Goal: Information Seeking & Learning: Check status

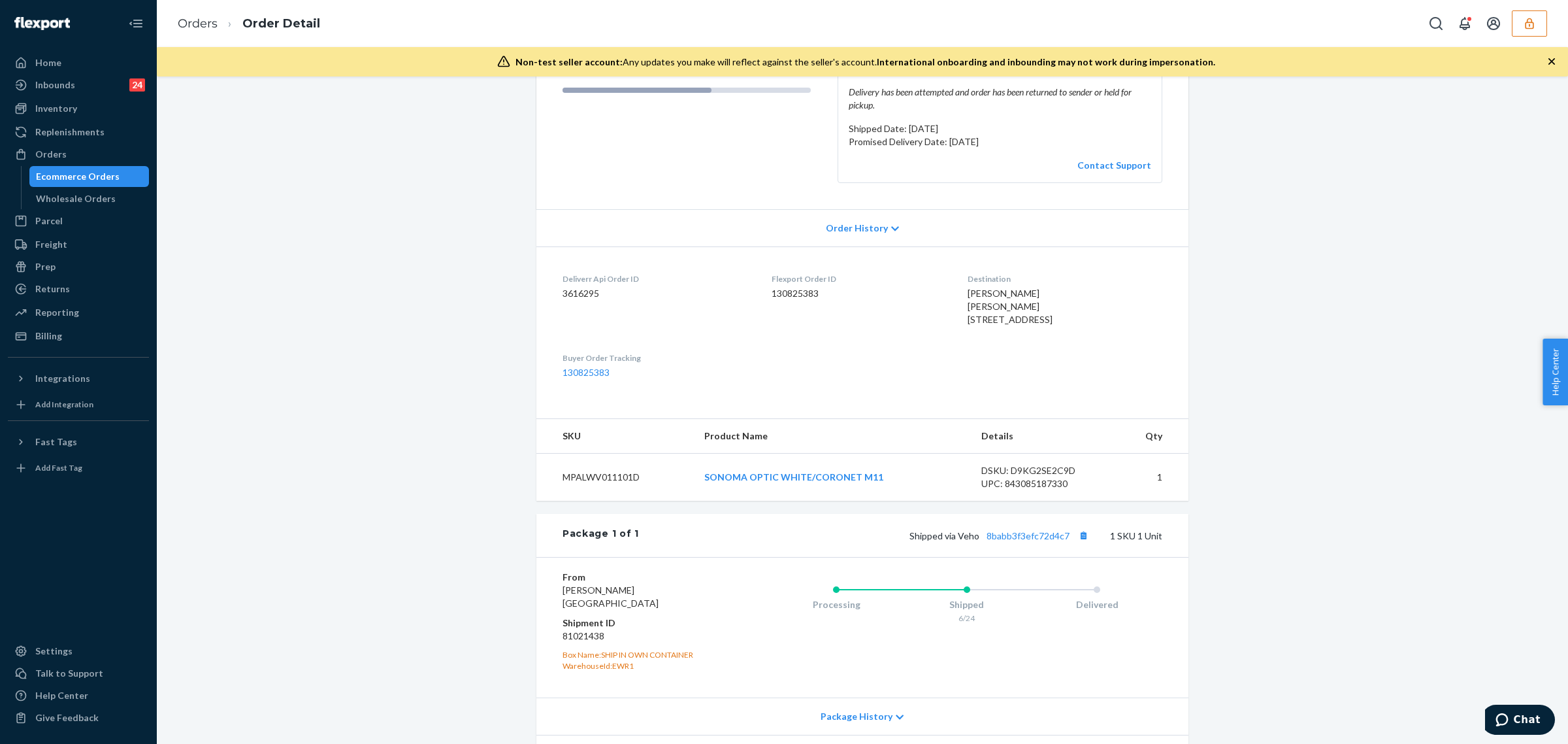
scroll to position [203, 0]
click at [1039, 539] on link "8babb3f3efc72d4c7" at bounding box center [1028, 533] width 83 height 11
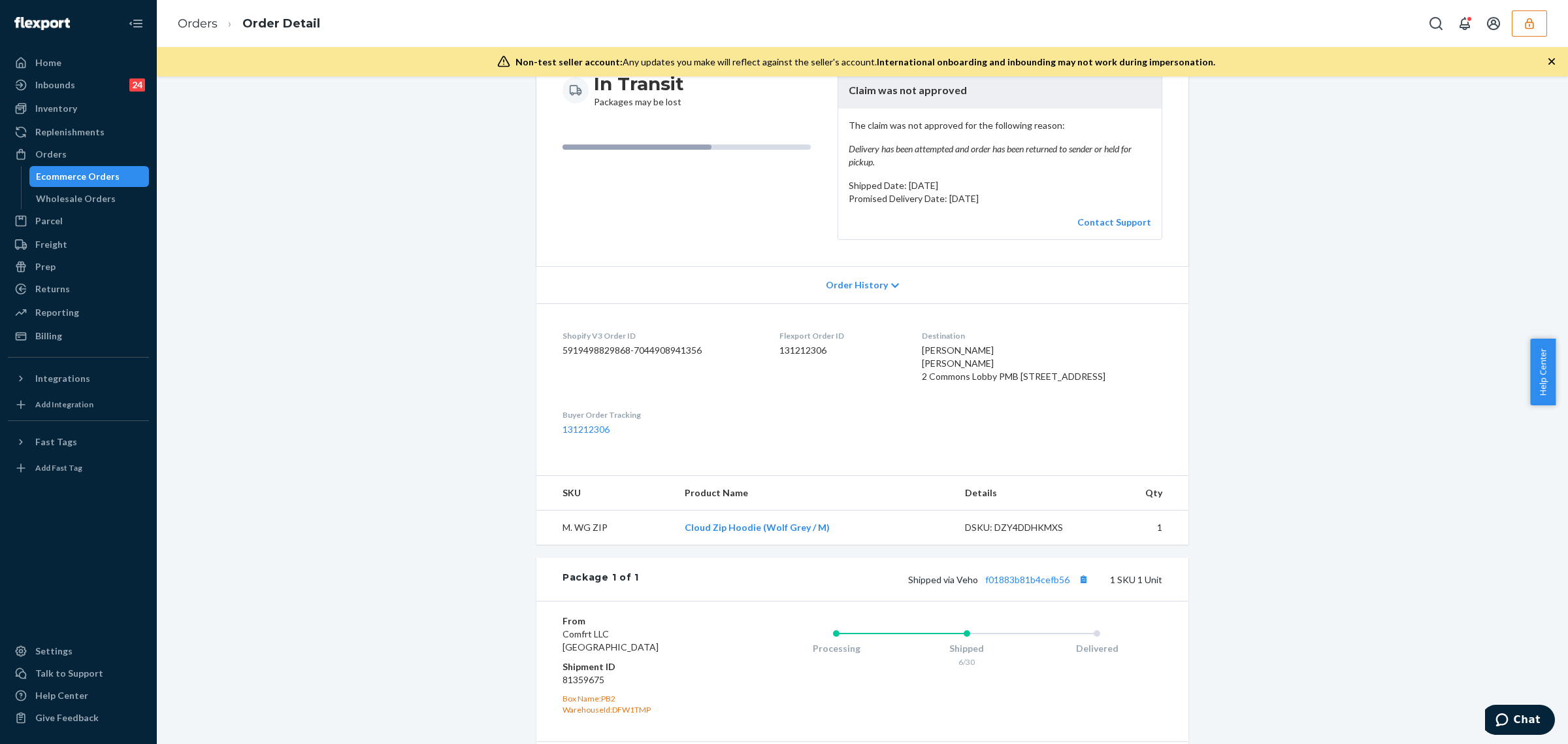
scroll to position [145, 0]
click at [1031, 584] on link "f01883b81b4cefb56" at bounding box center [1027, 578] width 84 height 11
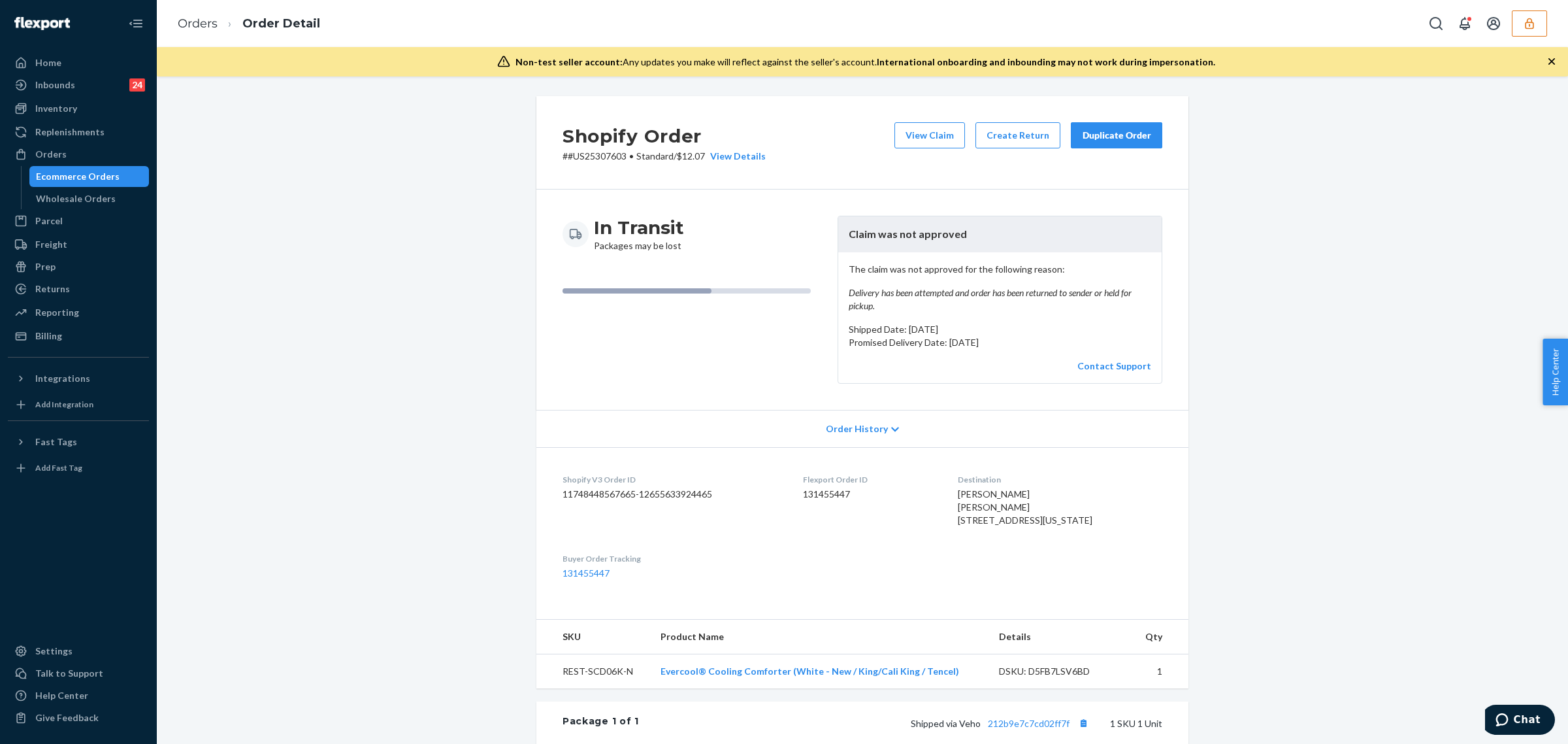
click at [710, 224] on div "In Transit Packages may be lost" at bounding box center [695, 233] width 264 height 36
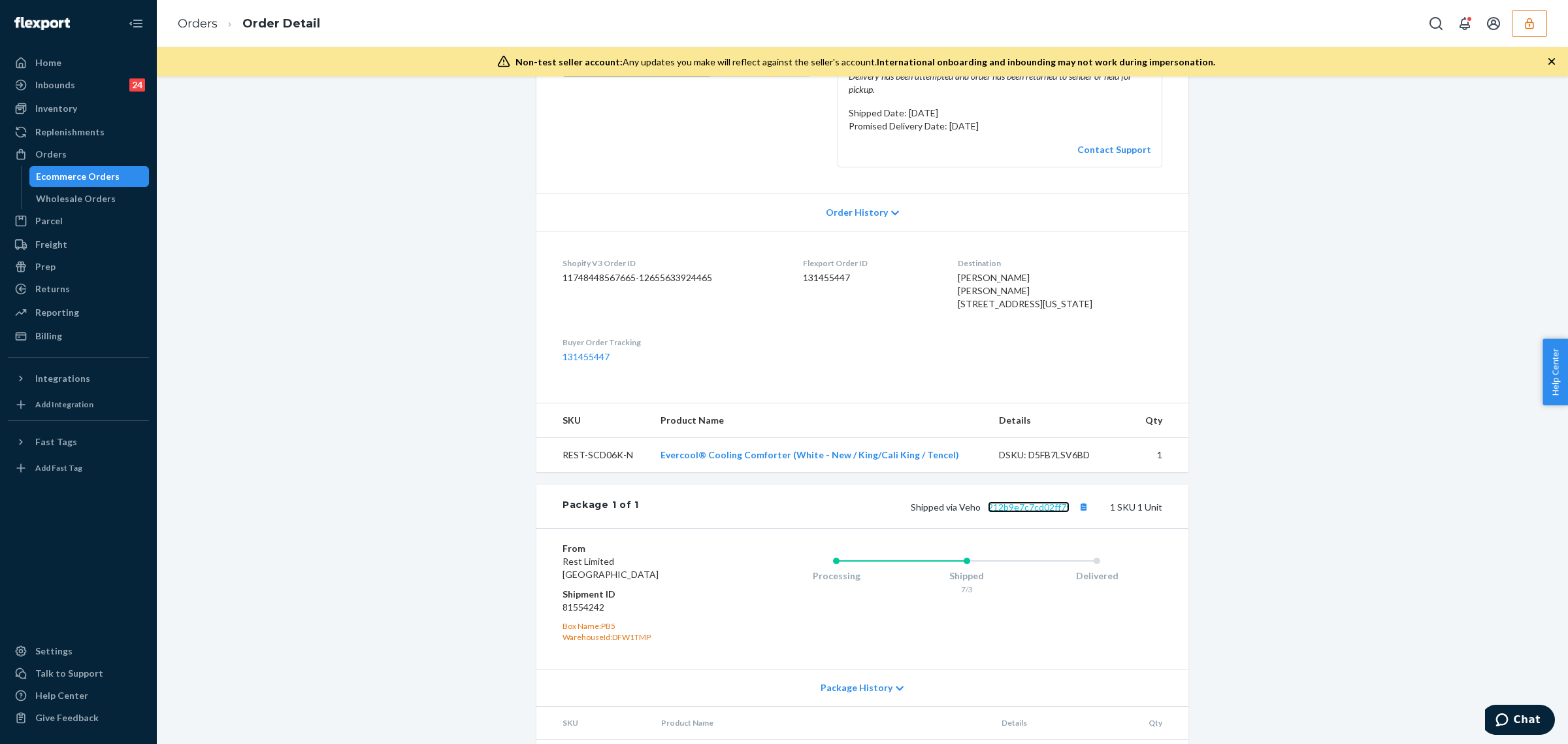
click at [1027, 512] on link "212b9e7c7cd02ff7f" at bounding box center [1028, 506] width 82 height 11
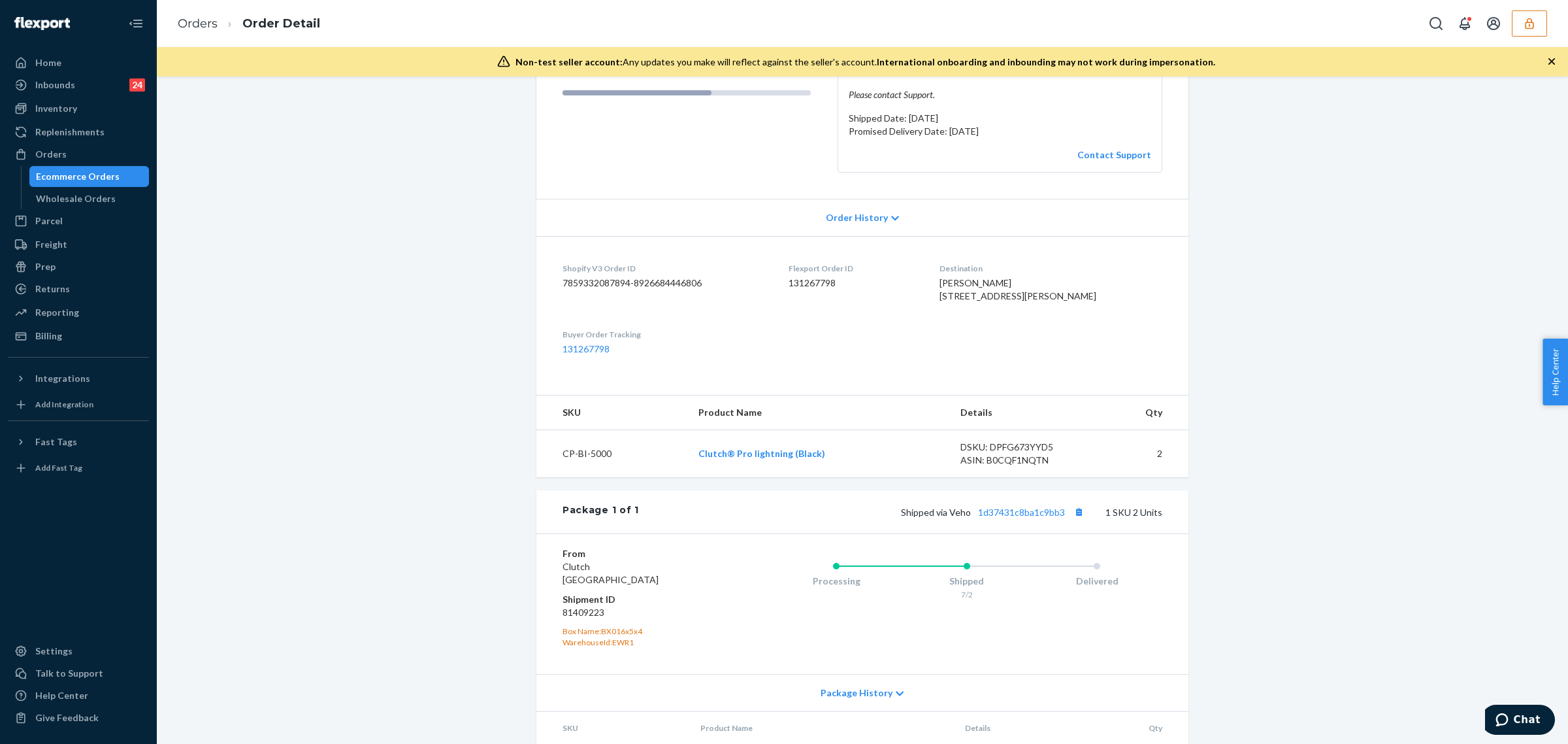
scroll to position [201, 0]
click at [1016, 517] on div "Shipped via Veho 1d37431c8ba1c9bb3 1 SKU 2 Units" at bounding box center [900, 509] width 523 height 17
click at [1014, 515] on link "1d37431c8ba1c9bb3" at bounding box center [1021, 509] width 87 height 11
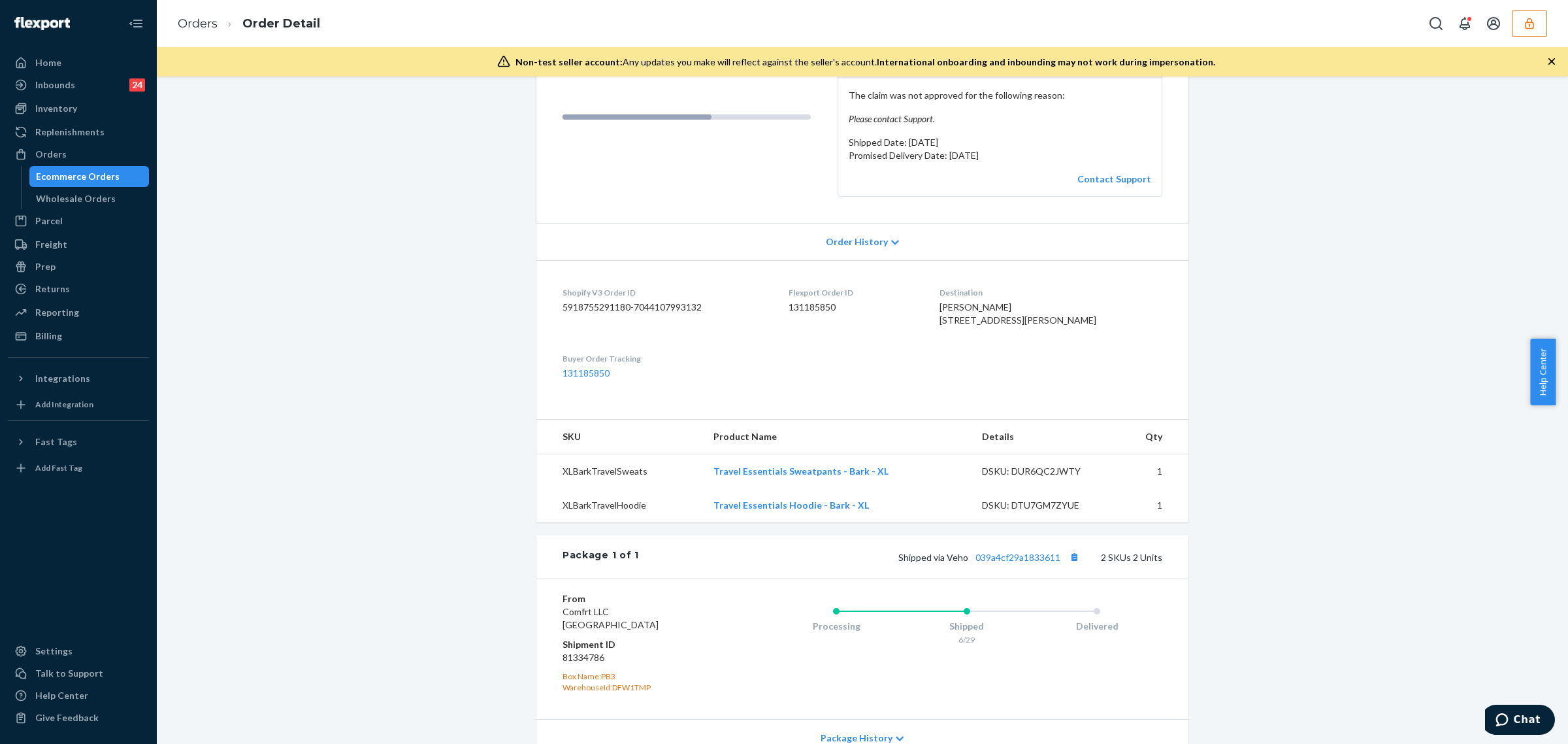
scroll to position [179, 0]
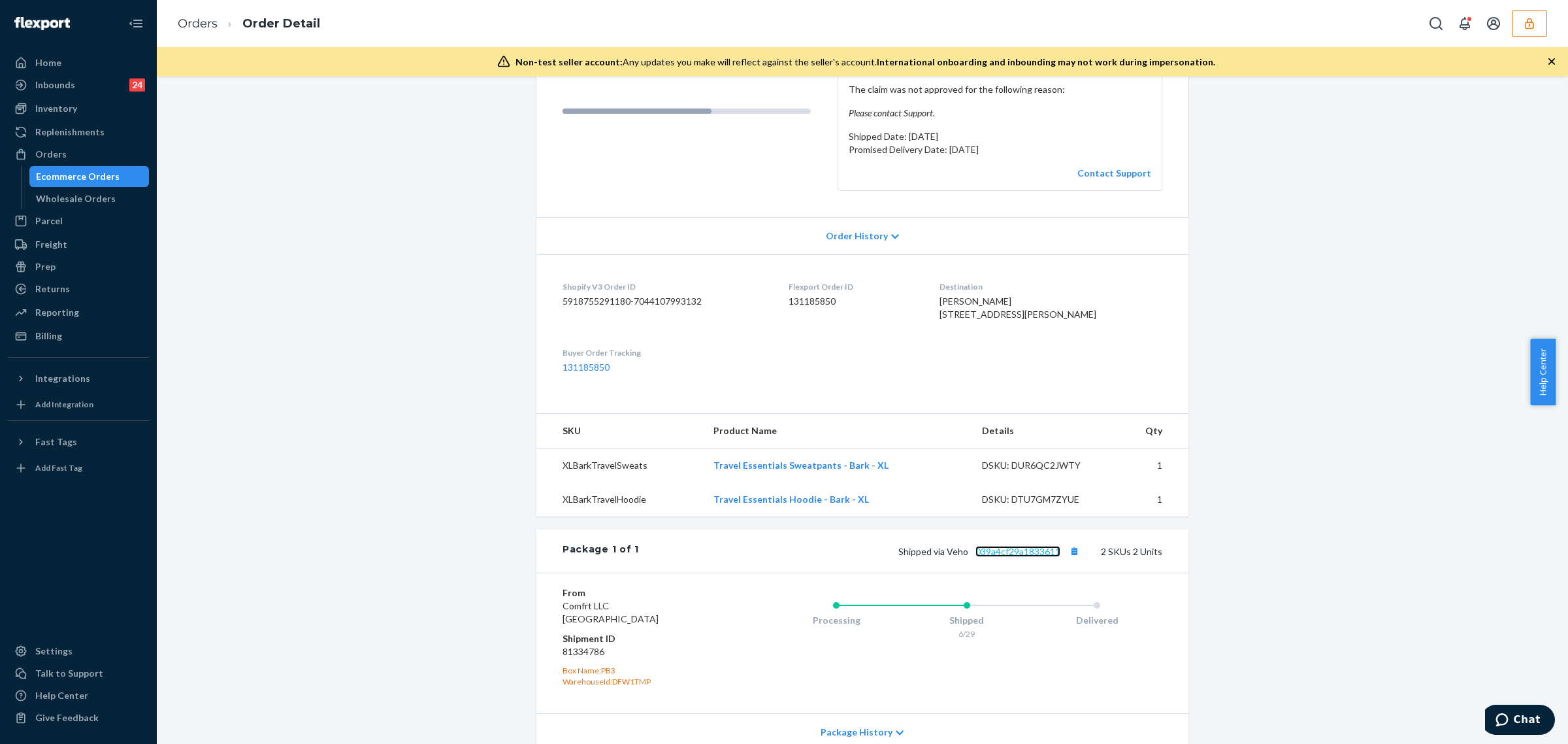
click at [1040, 557] on link "039a4cf29a1833611" at bounding box center [1017, 551] width 85 height 11
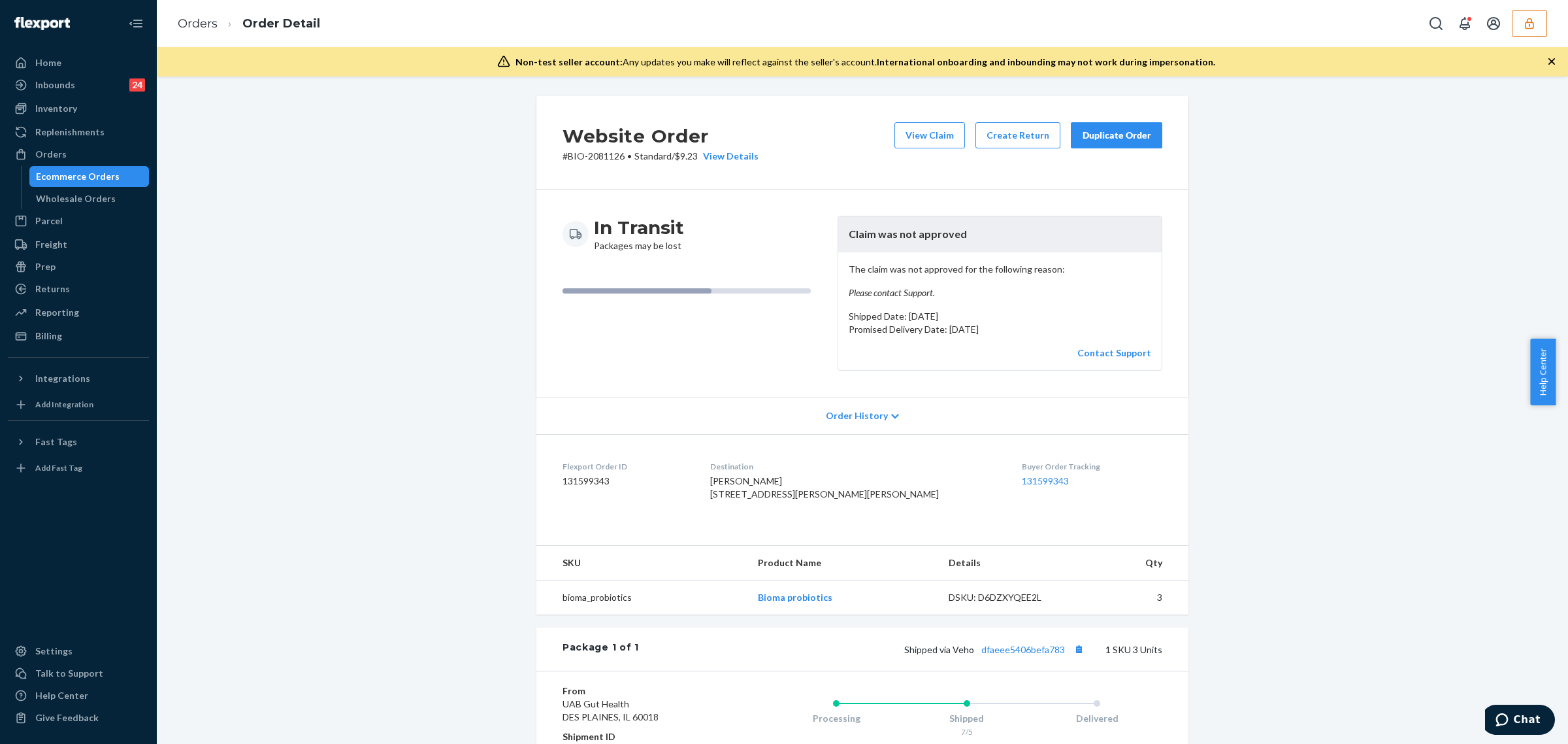
scroll to position [196, 0]
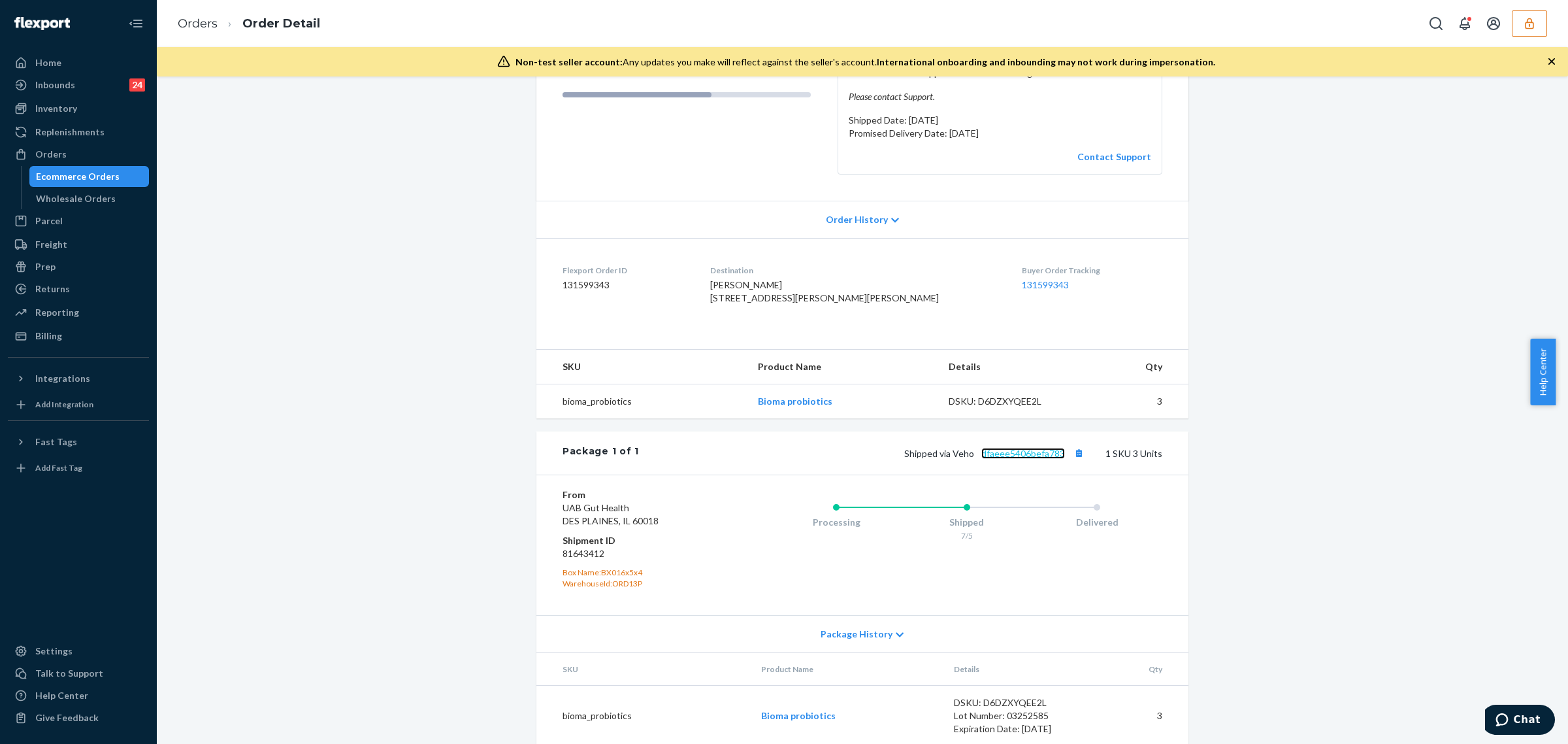
click at [1037, 459] on link "dfaeee5406befa783" at bounding box center [1022, 452] width 83 height 11
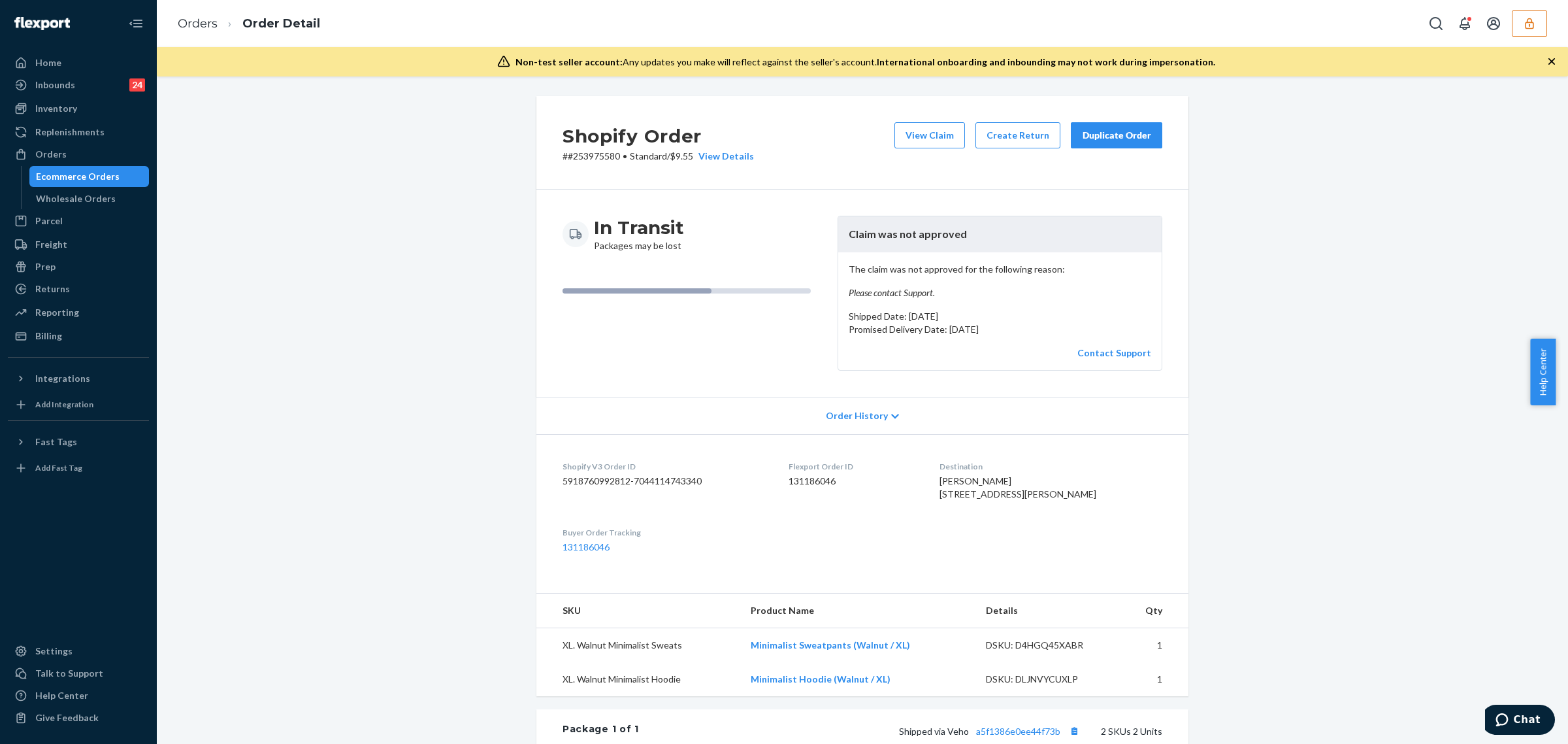
scroll to position [195, 0]
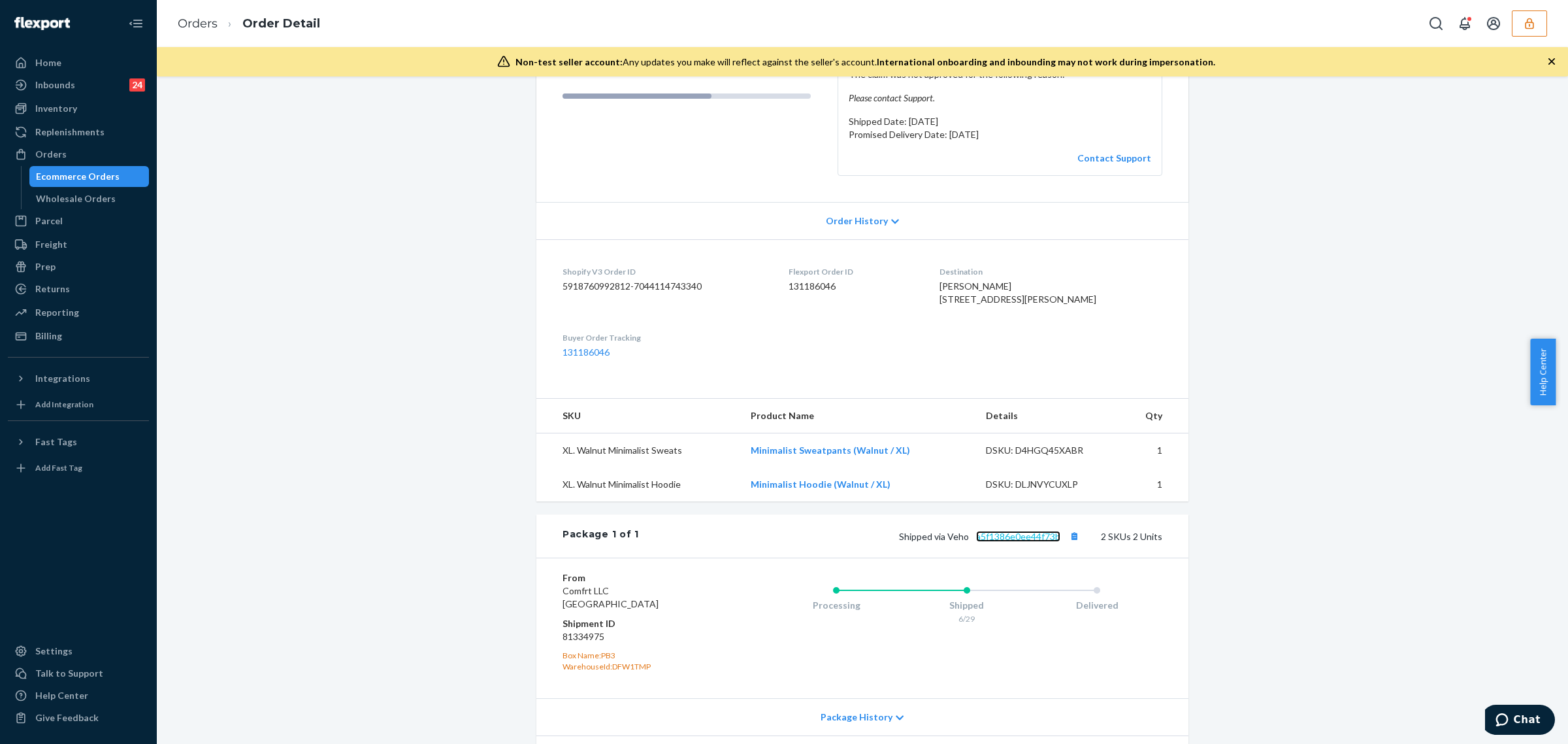
drag, startPoint x: 1000, startPoint y: 562, endPoint x: 1007, endPoint y: 541, distance: 22.1
click at [1000, 542] on link "a5f1386e0ee44f73b" at bounding box center [1018, 536] width 84 height 11
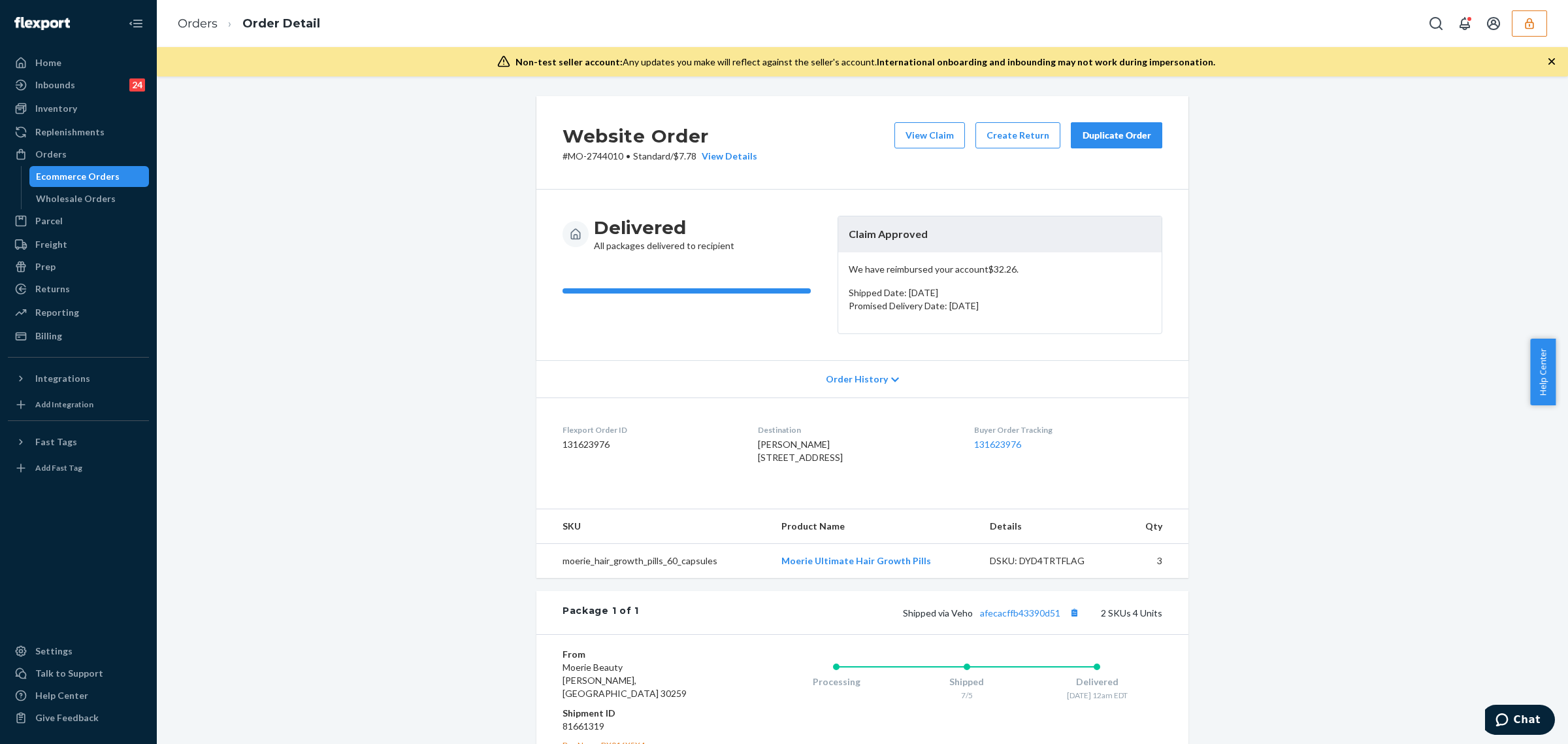
click at [990, 621] on div "Shipped via Veho afecacffb43390d51 2 SKUs 4 Units" at bounding box center [900, 613] width 523 height 17
click at [990, 618] on link "afecacffb43390d51" at bounding box center [1020, 613] width 80 height 11
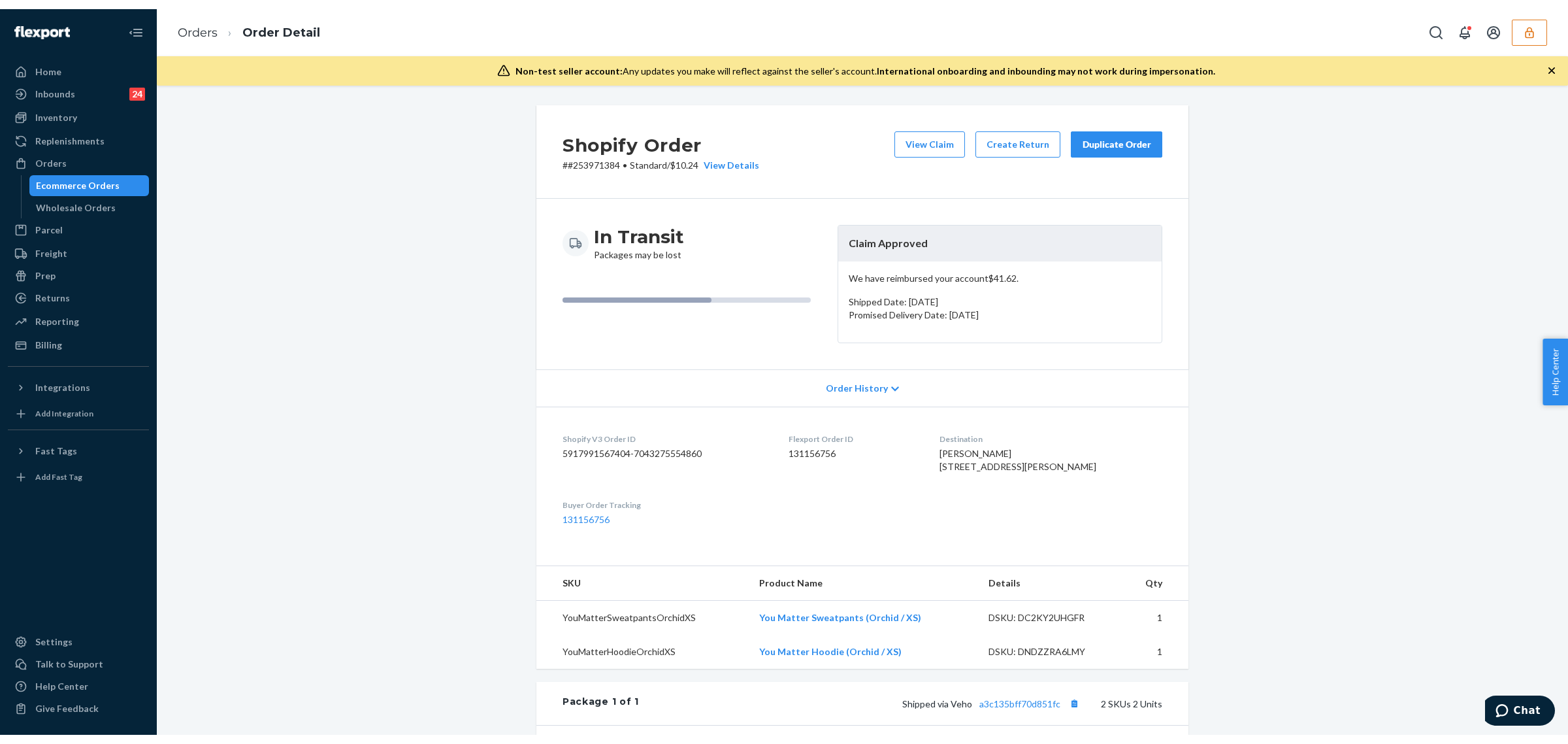
scroll to position [89, 0]
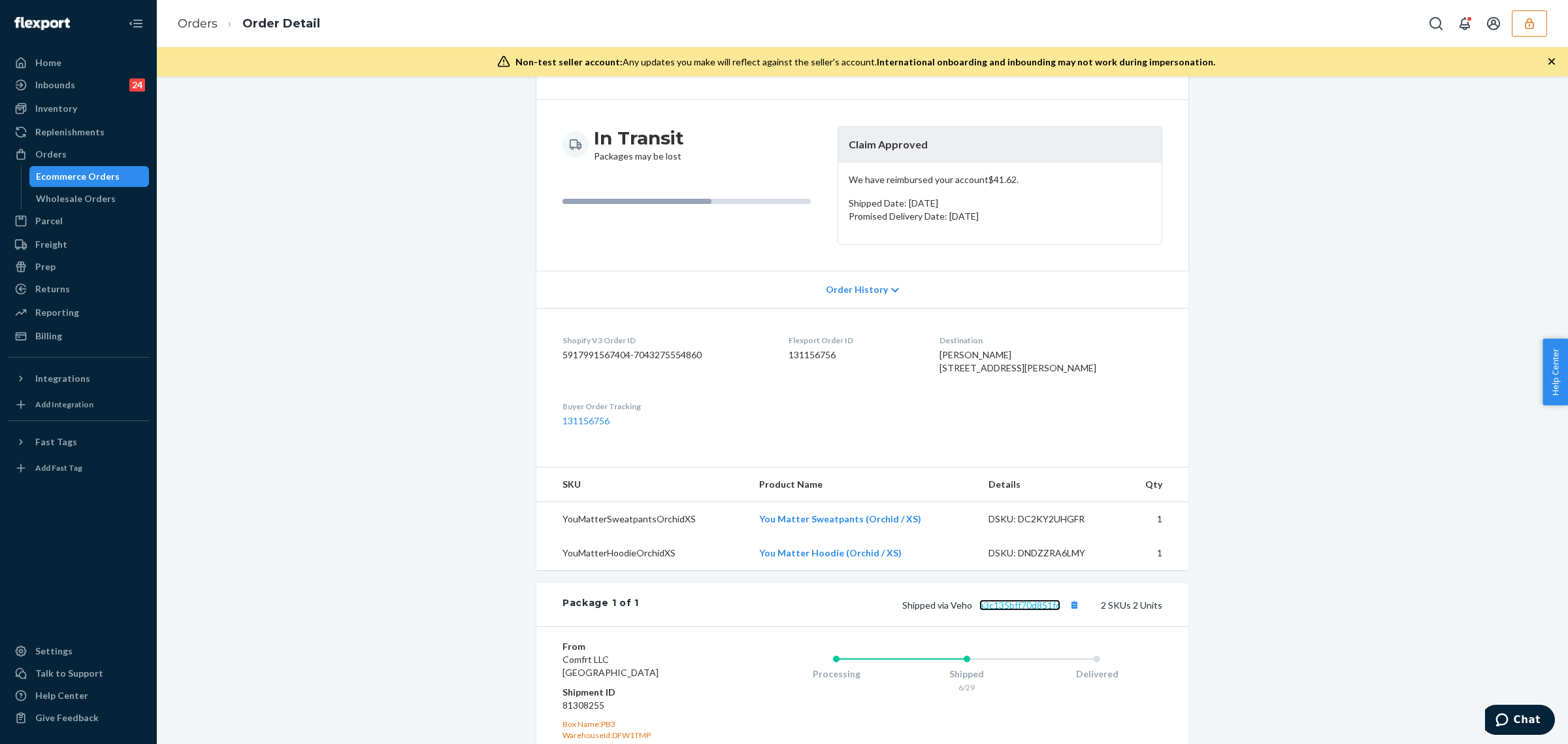
click at [1015, 611] on link "a3c135bff70d851fc" at bounding box center [1020, 604] width 81 height 11
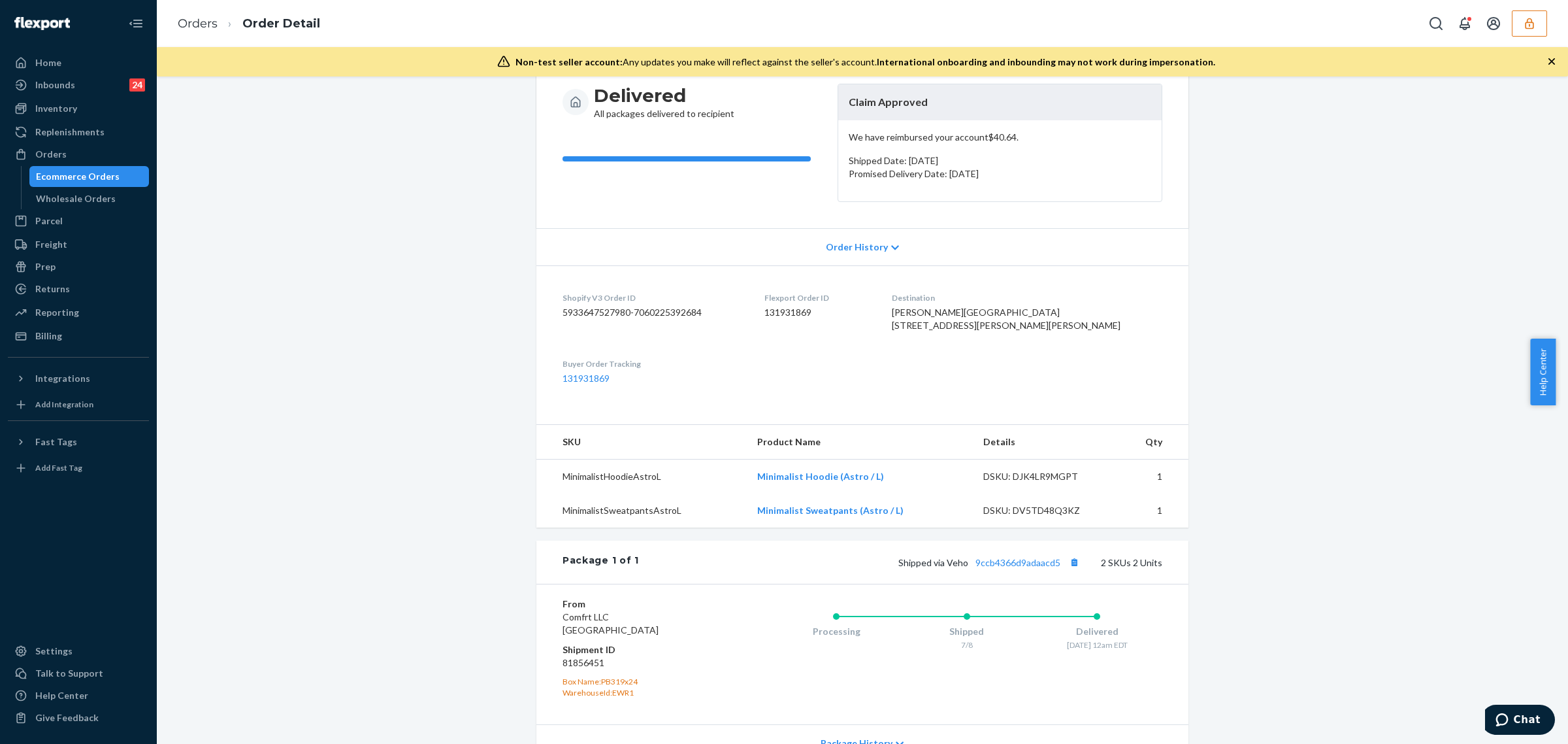
scroll to position [136, 0]
click at [1010, 565] on link "9ccb4366d9adaacd5" at bounding box center [1017, 559] width 85 height 11
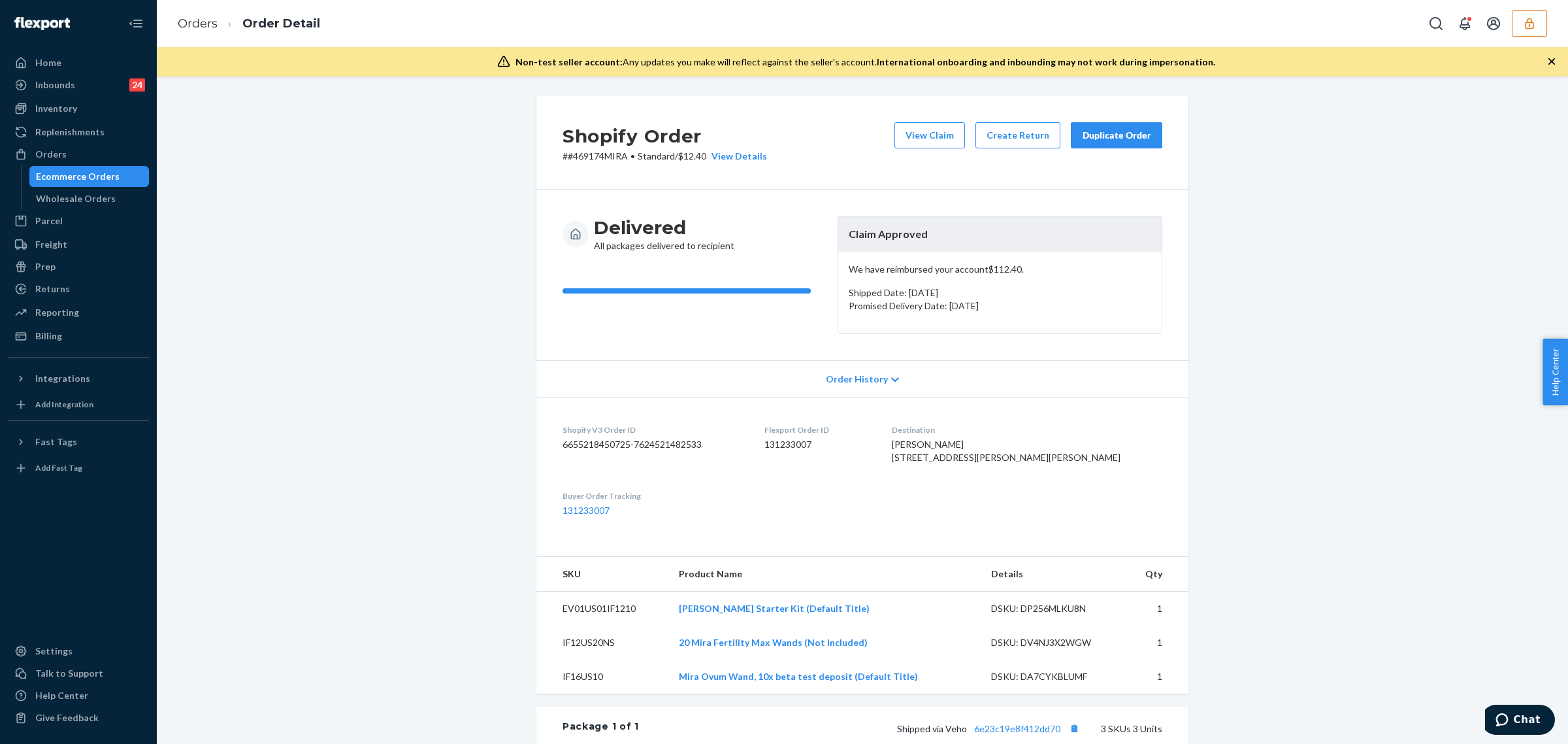
scroll to position [151, 0]
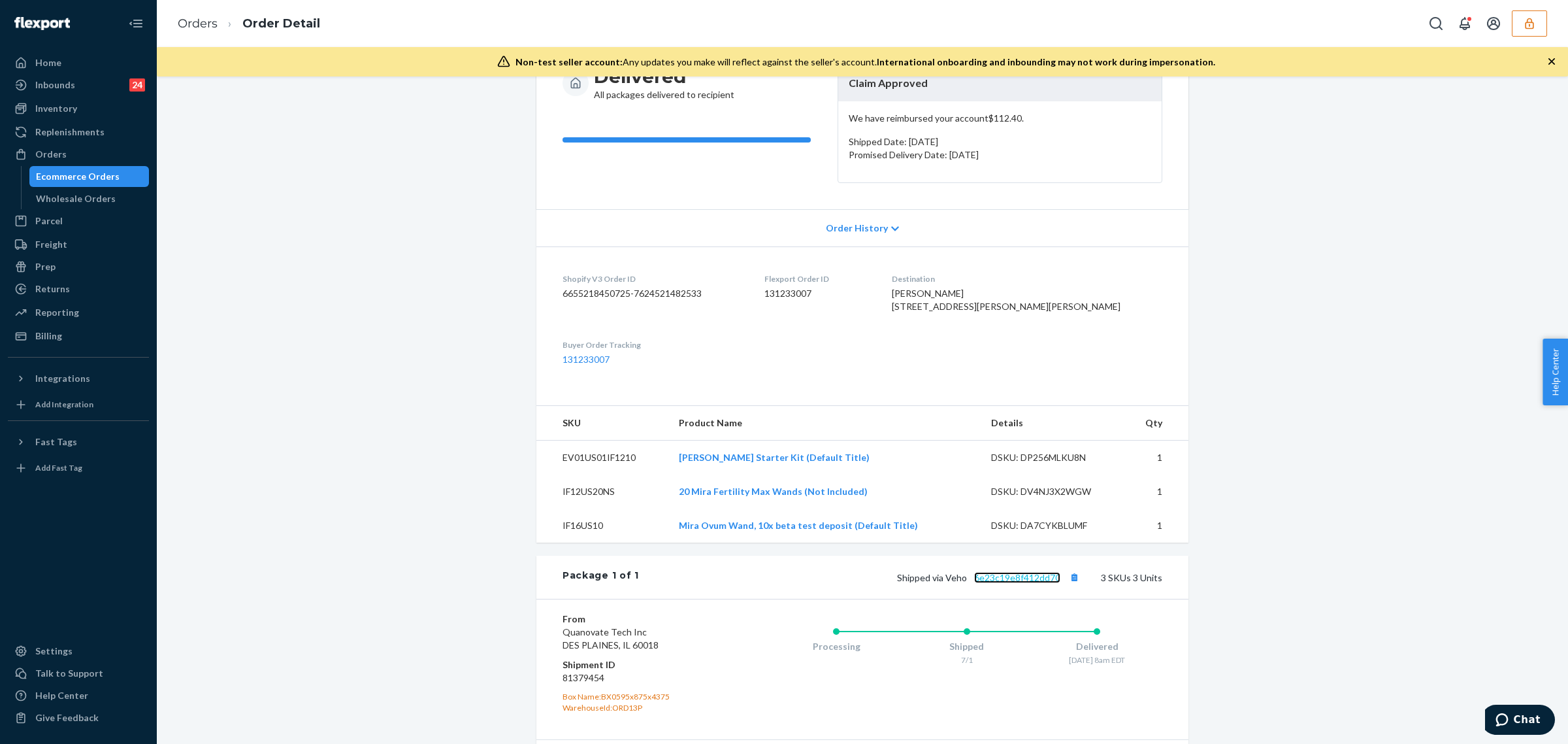
drag, startPoint x: 1006, startPoint y: 617, endPoint x: 1017, endPoint y: 569, distance: 49.2
click at [1006, 583] on link "6e23c19e8f412dd70" at bounding box center [1017, 577] width 86 height 11
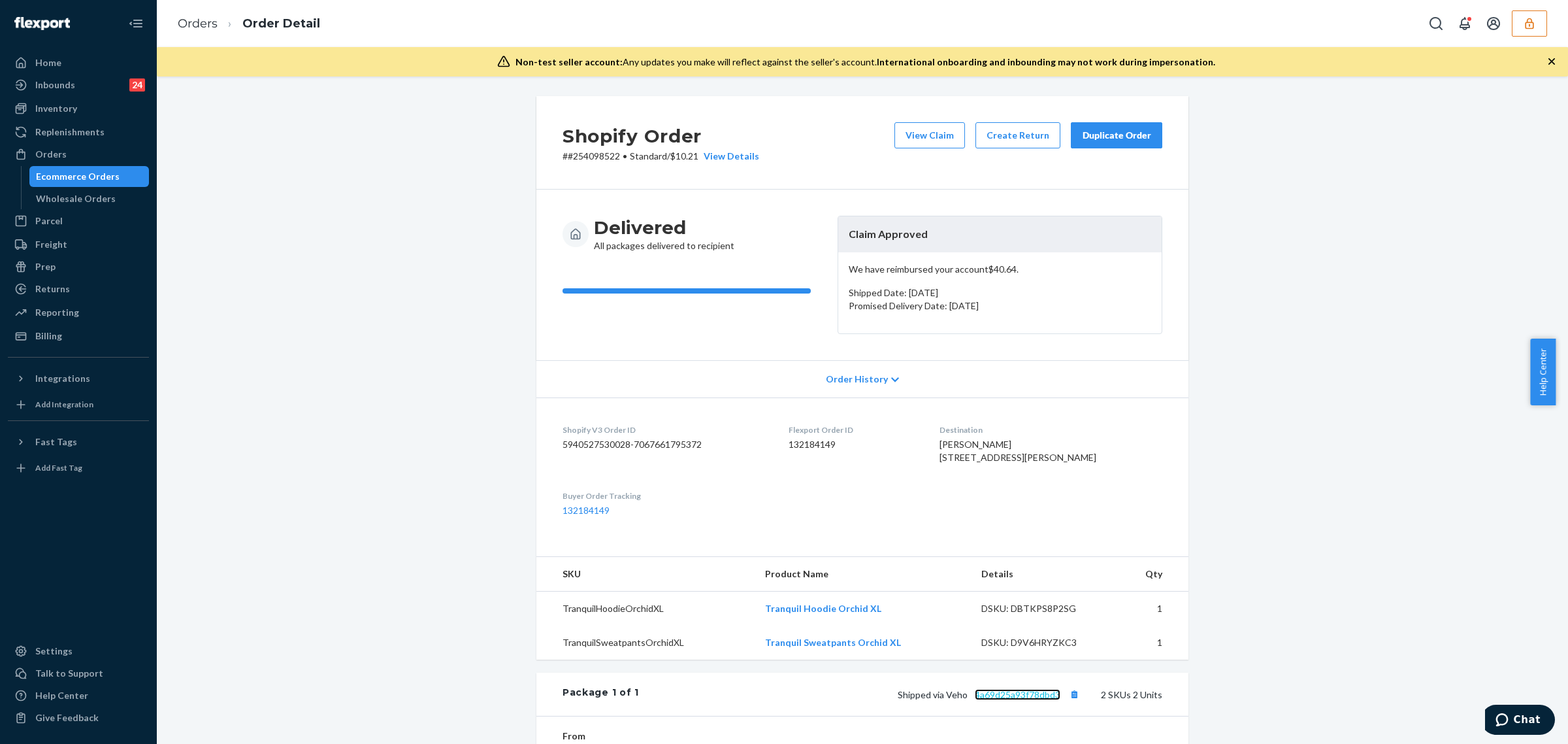
click at [1013, 700] on link "4a69d25a93f78dbd3" at bounding box center [1018, 694] width 86 height 11
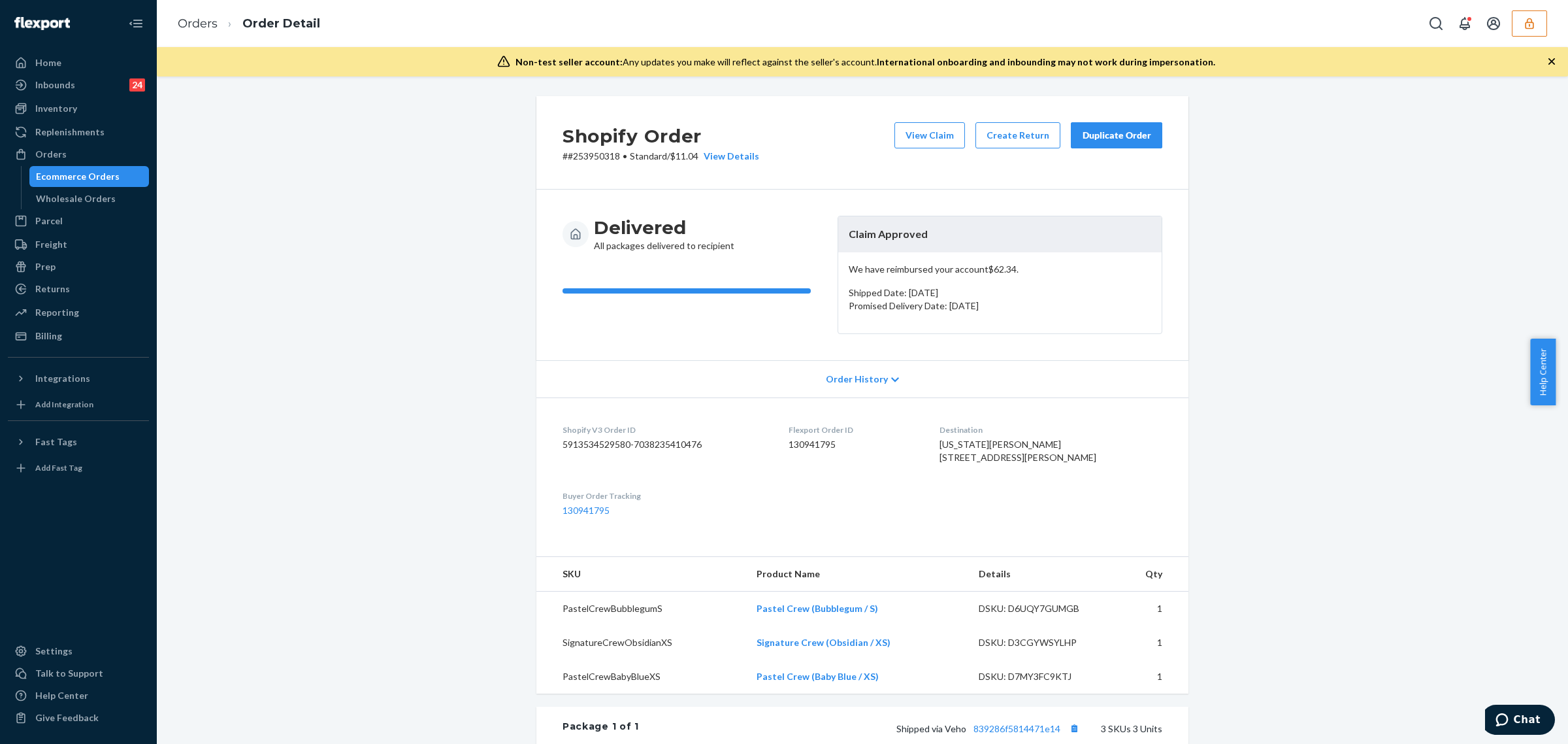
scroll to position [234, 0]
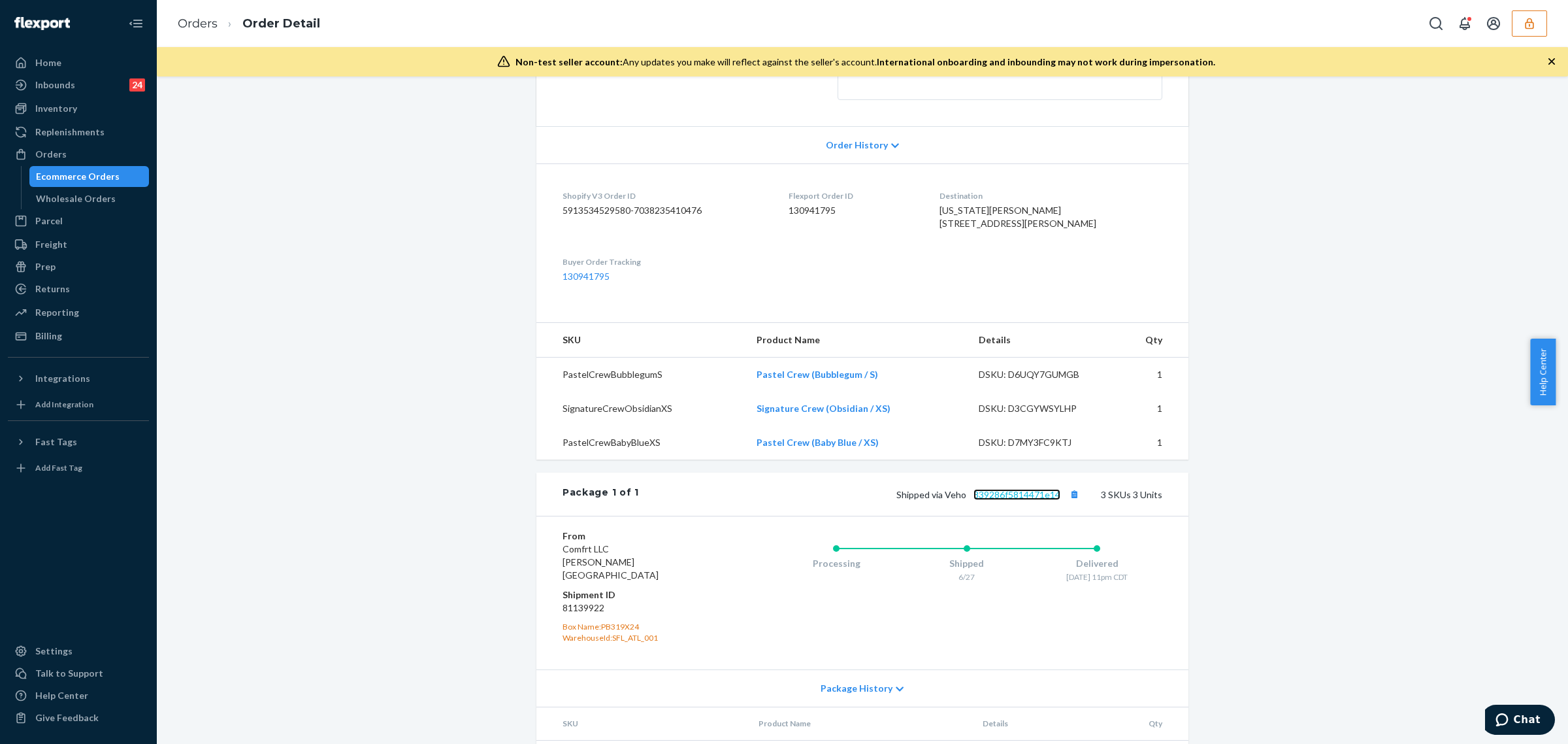
click at [997, 500] on link "839286f5814471e14" at bounding box center [1016, 494] width 87 height 11
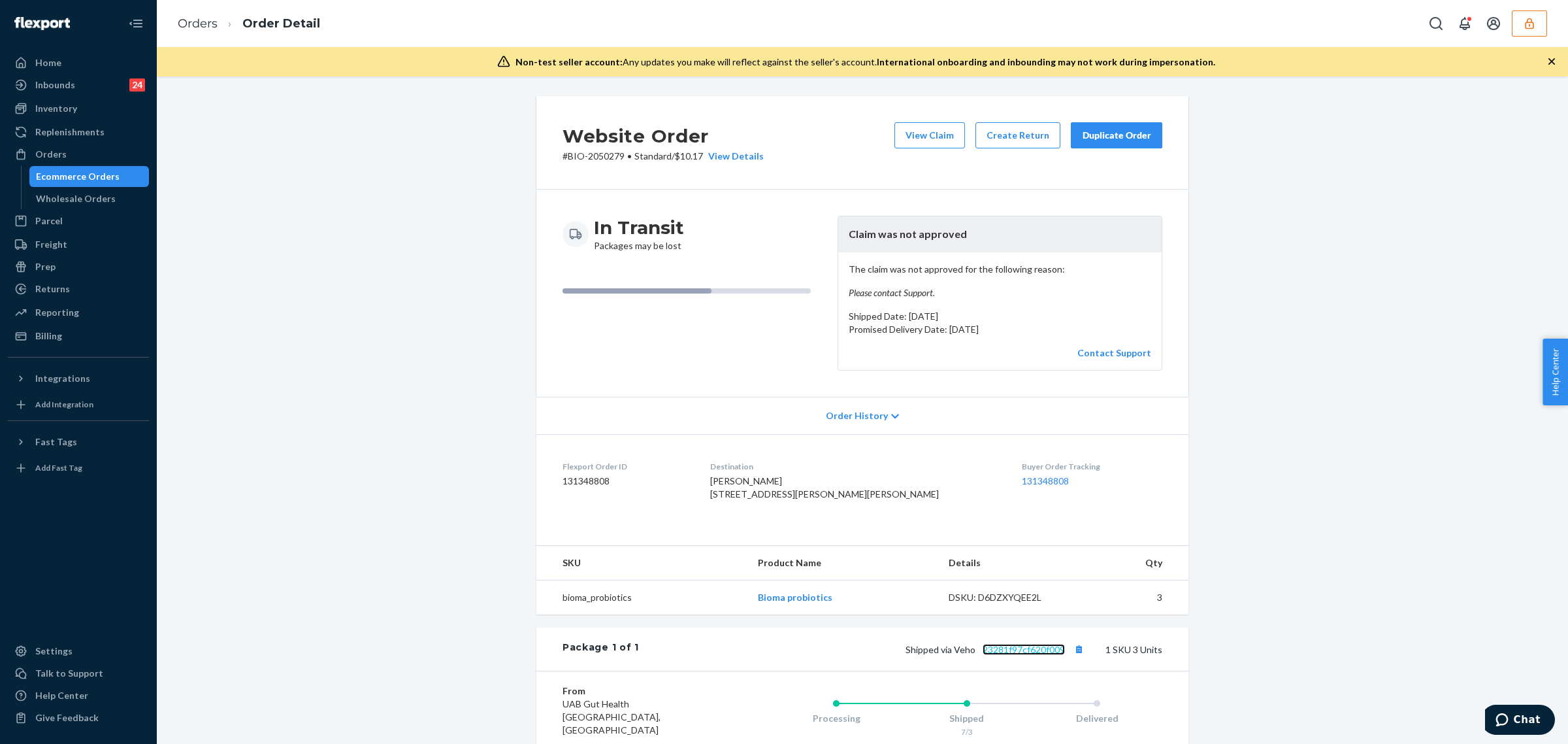
click at [1037, 655] on link "23281f97cf620f009" at bounding box center [1024, 649] width 83 height 11
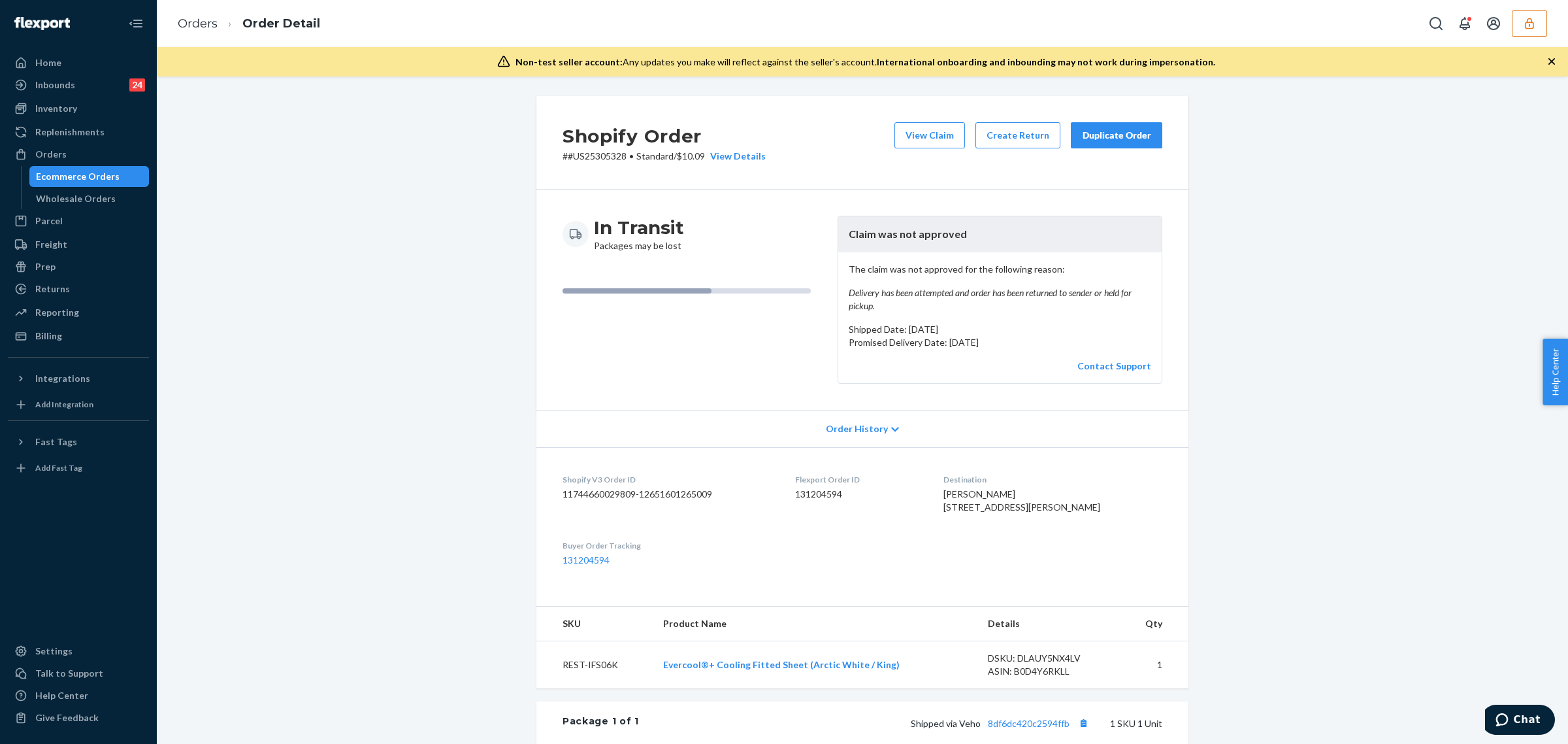
scroll to position [131, 0]
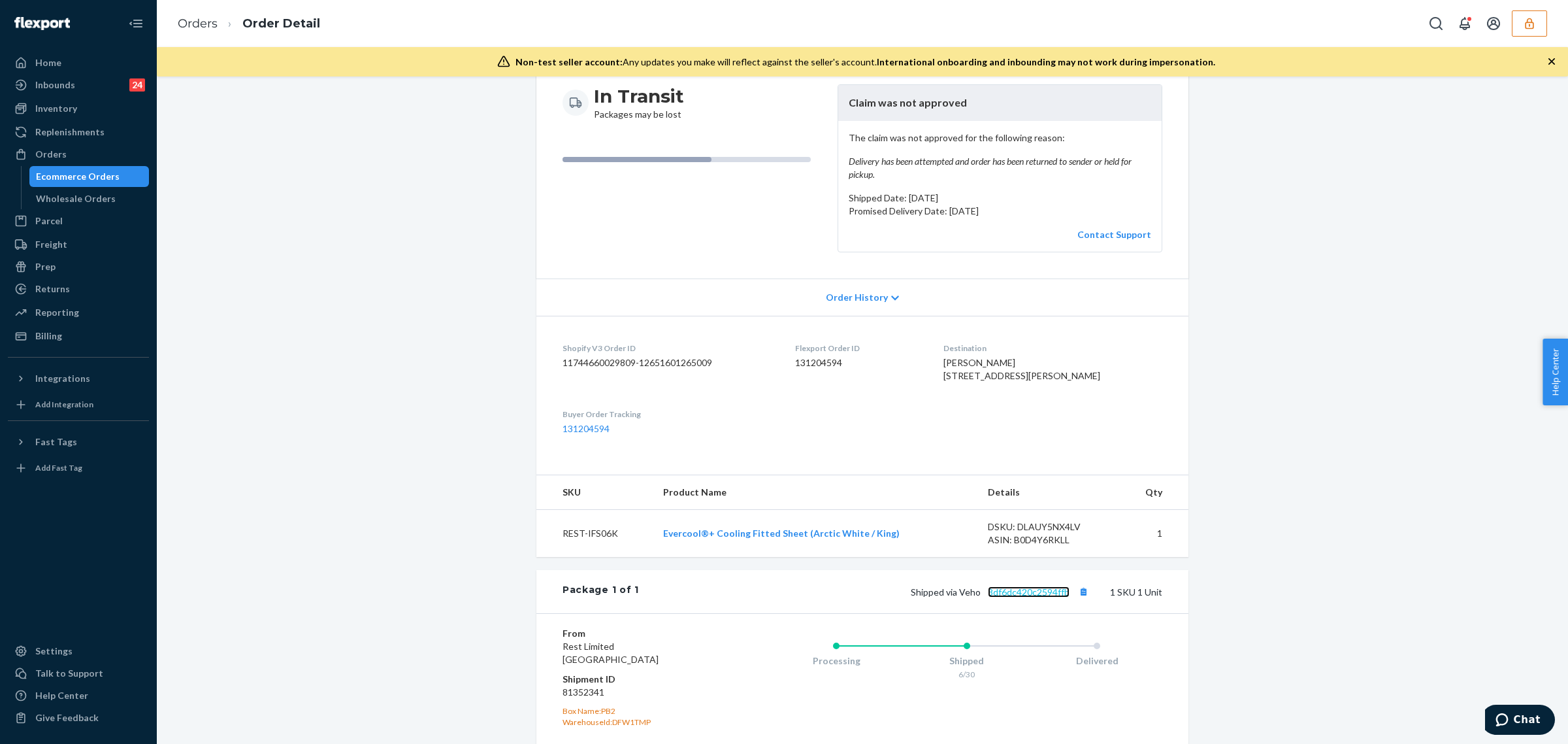
click at [1019, 597] on link "8df6dc420c2594ffb" at bounding box center [1028, 591] width 82 height 11
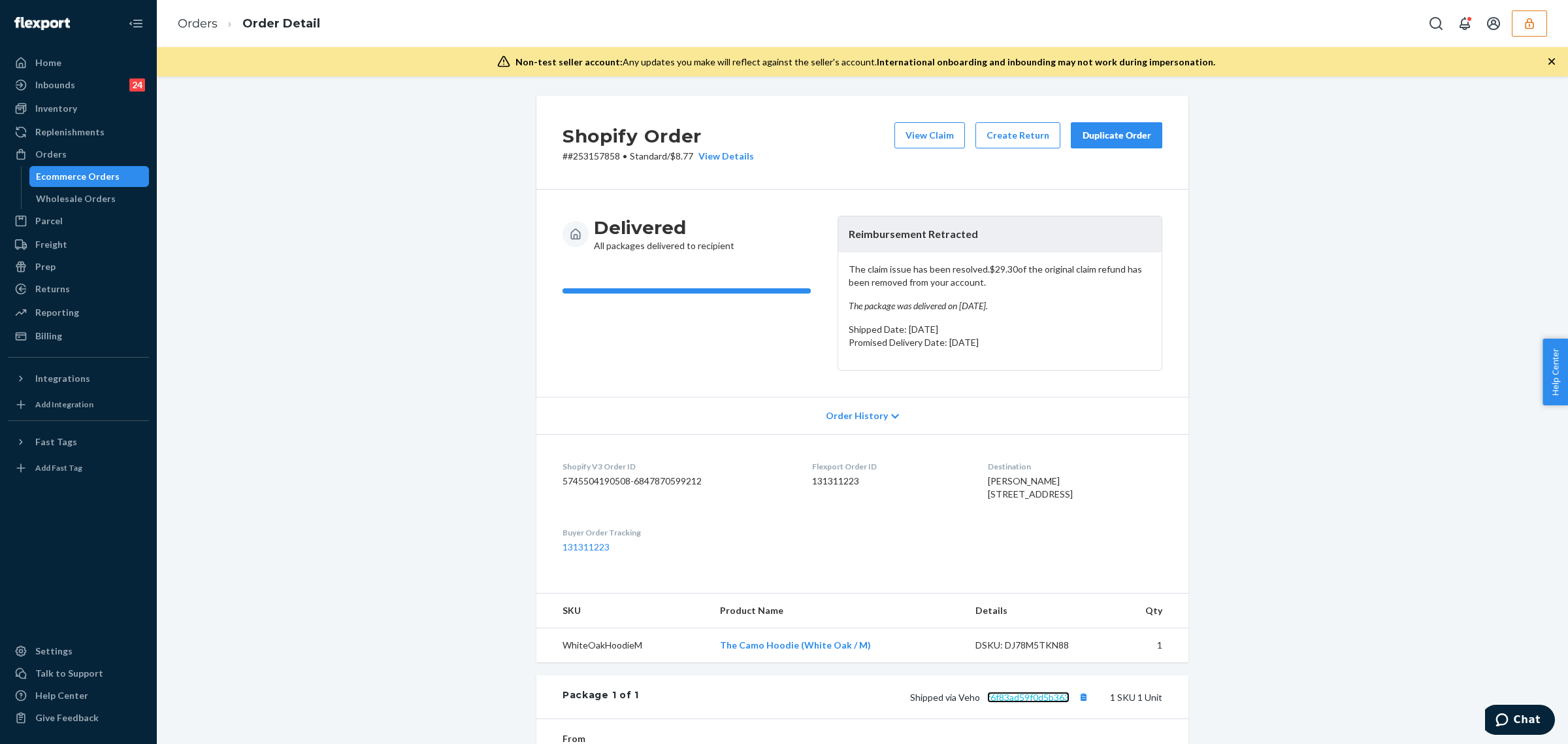
click at [1025, 703] on link "f6f83ad59f0d5b363" at bounding box center [1028, 697] width 83 height 11
click at [1025, 703] on link "c4b8922778d746aad" at bounding box center [1026, 697] width 87 height 11
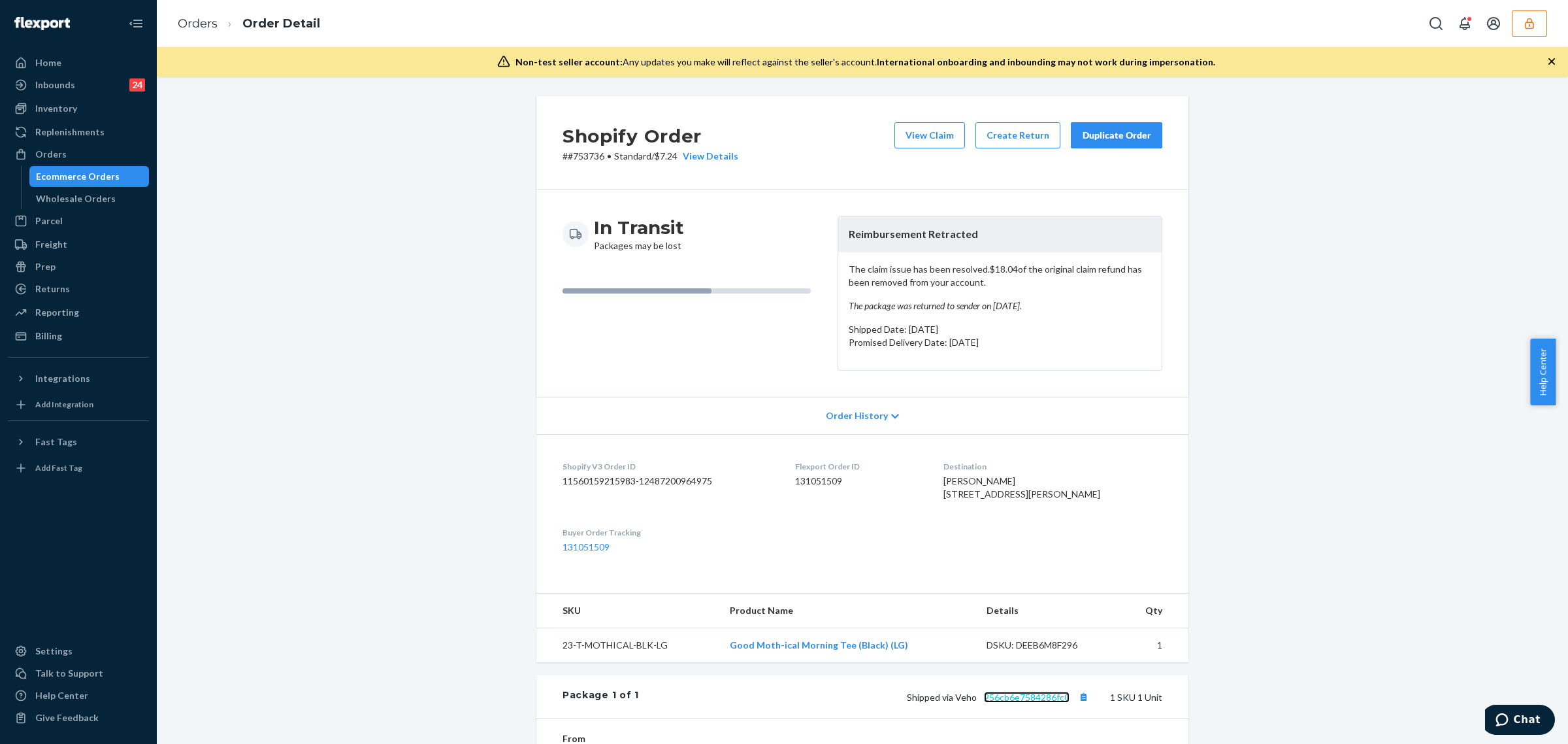
click at [1033, 703] on link "256cb6e7584286fc0" at bounding box center [1027, 697] width 86 height 11
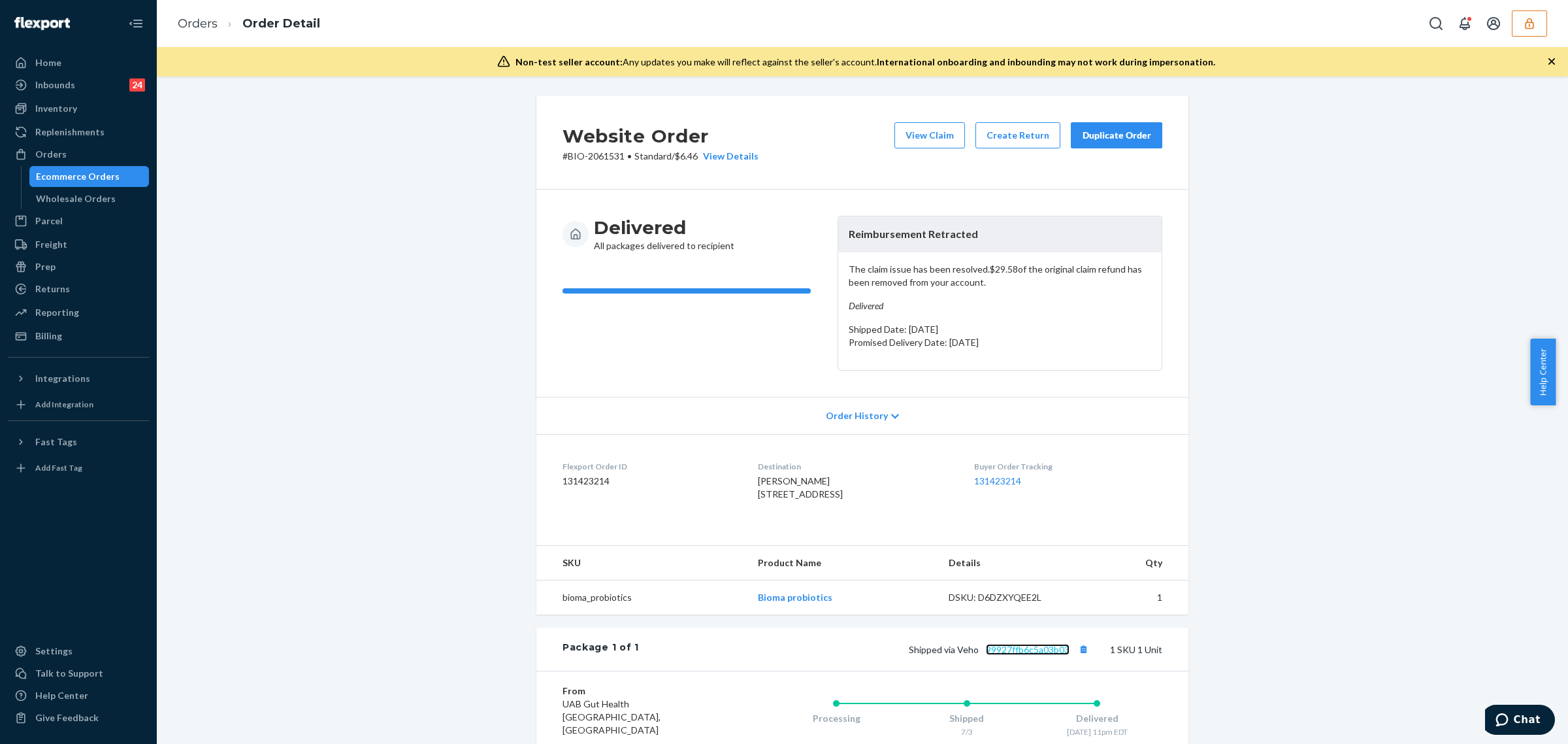
click at [1039, 655] on link "99927ffb6c5a03b03" at bounding box center [1027, 649] width 83 height 11
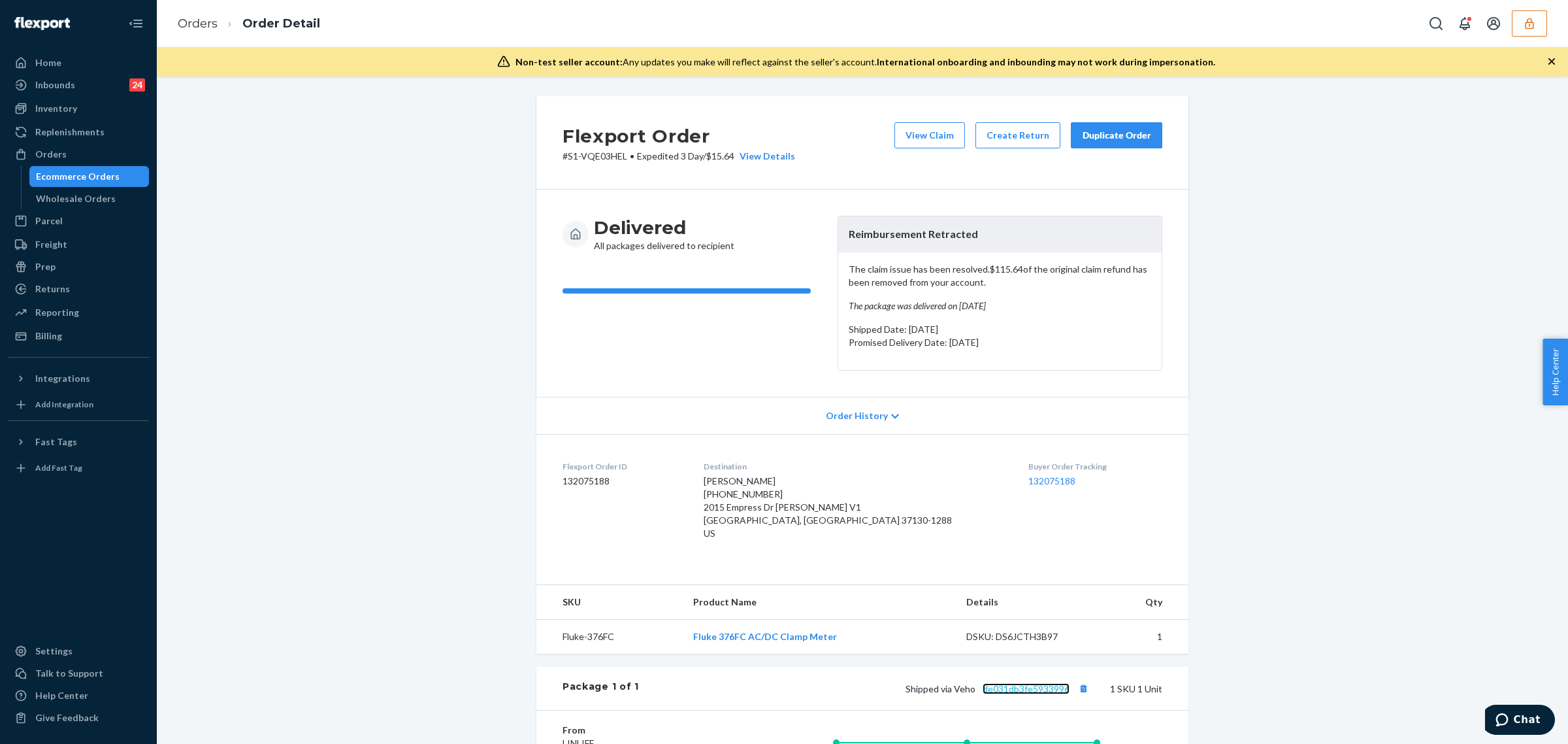
click at [1014, 693] on link "de031db3fe5933996" at bounding box center [1026, 688] width 87 height 11
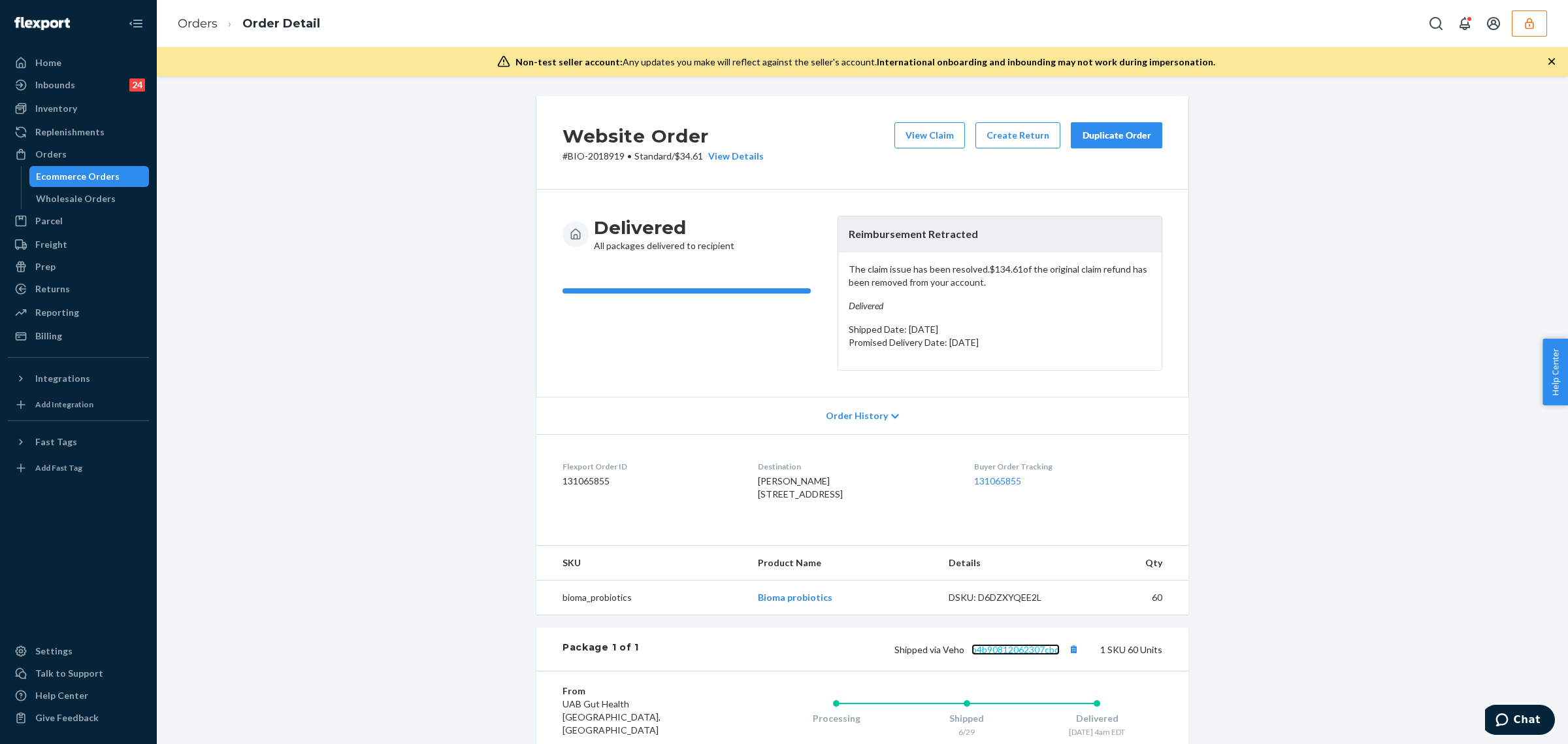
click at [1040, 655] on link "b4b90812062307cbd" at bounding box center [1016, 649] width 88 height 11
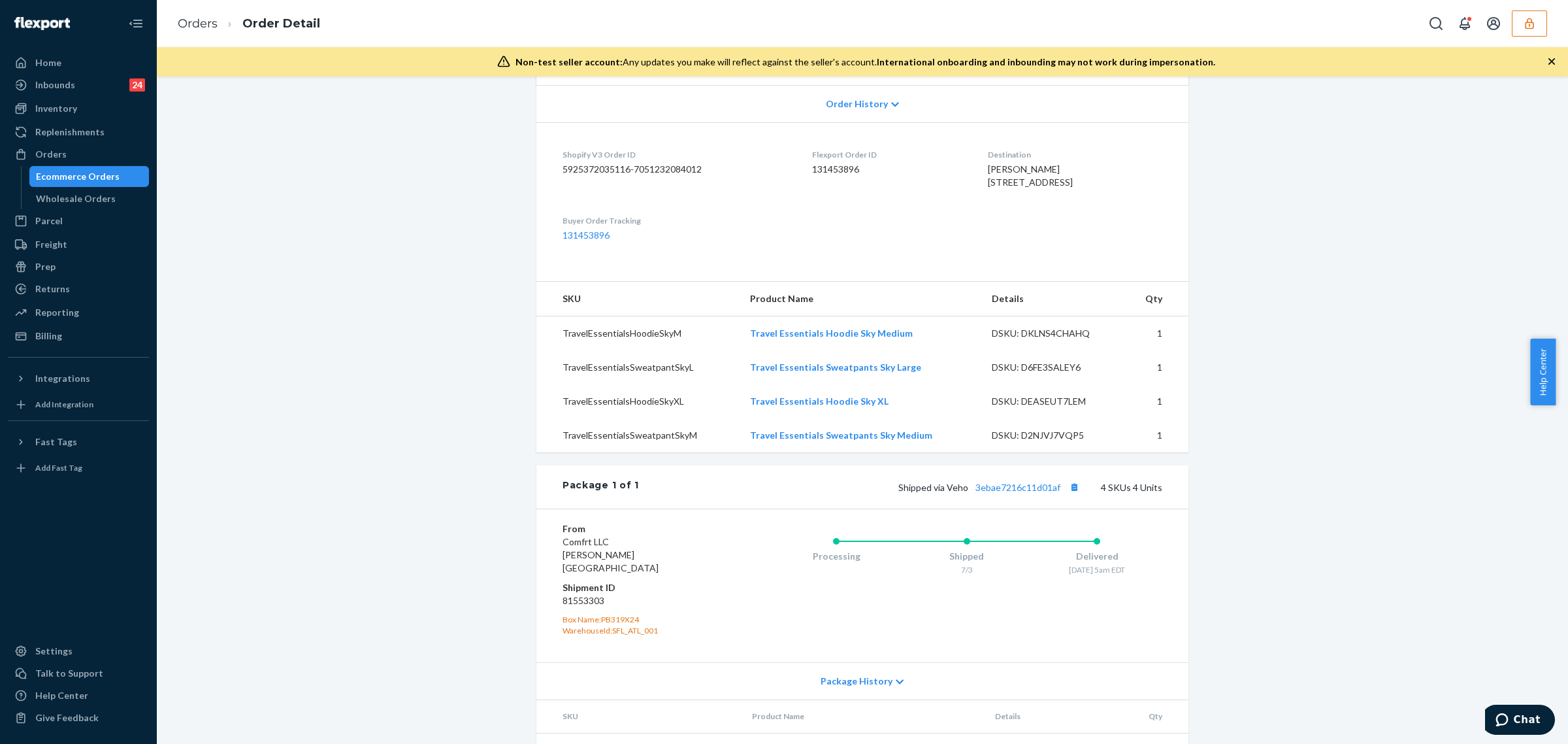
scroll to position [431, 0]
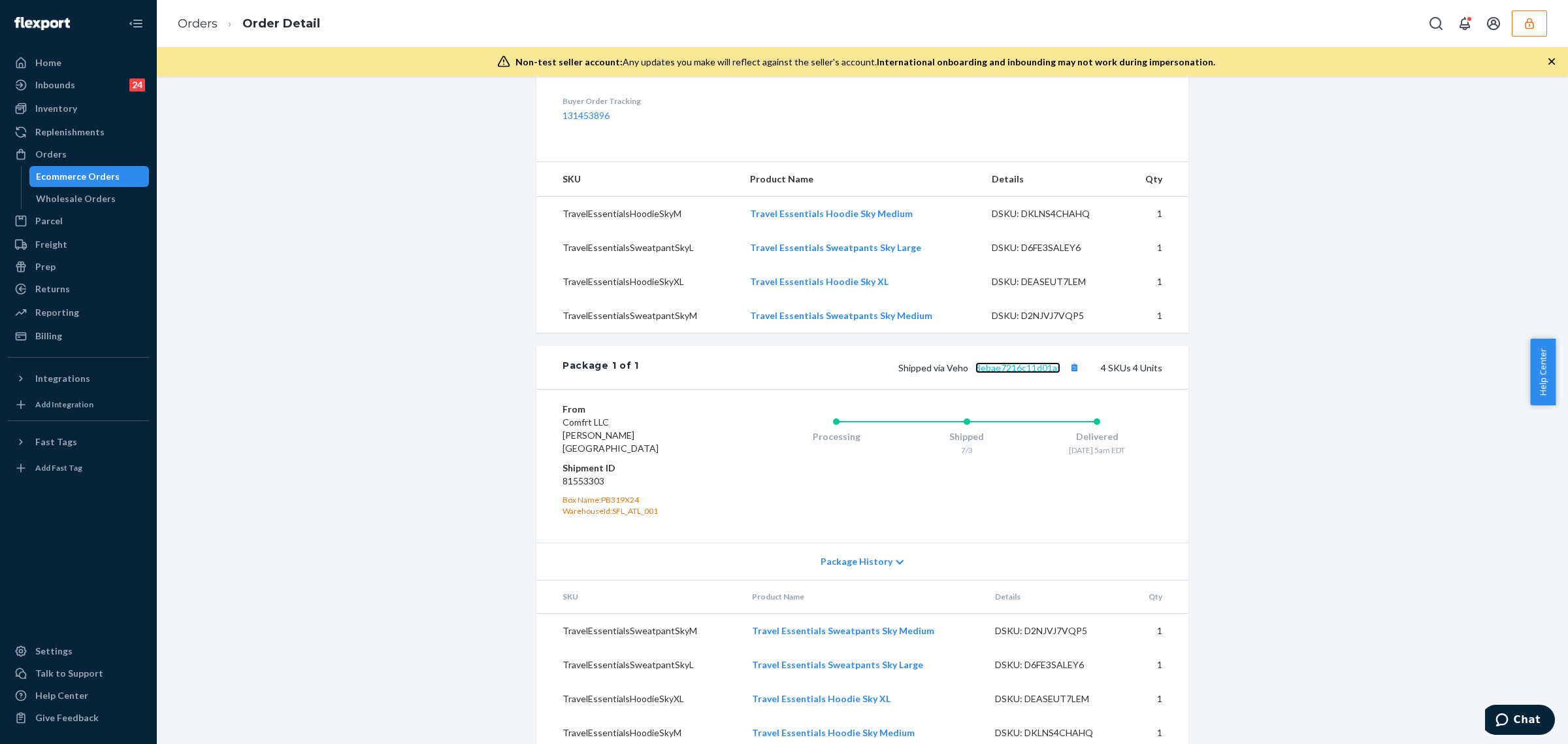
click at [1011, 373] on link "3ebae7216c11d01af" at bounding box center [1017, 367] width 85 height 11
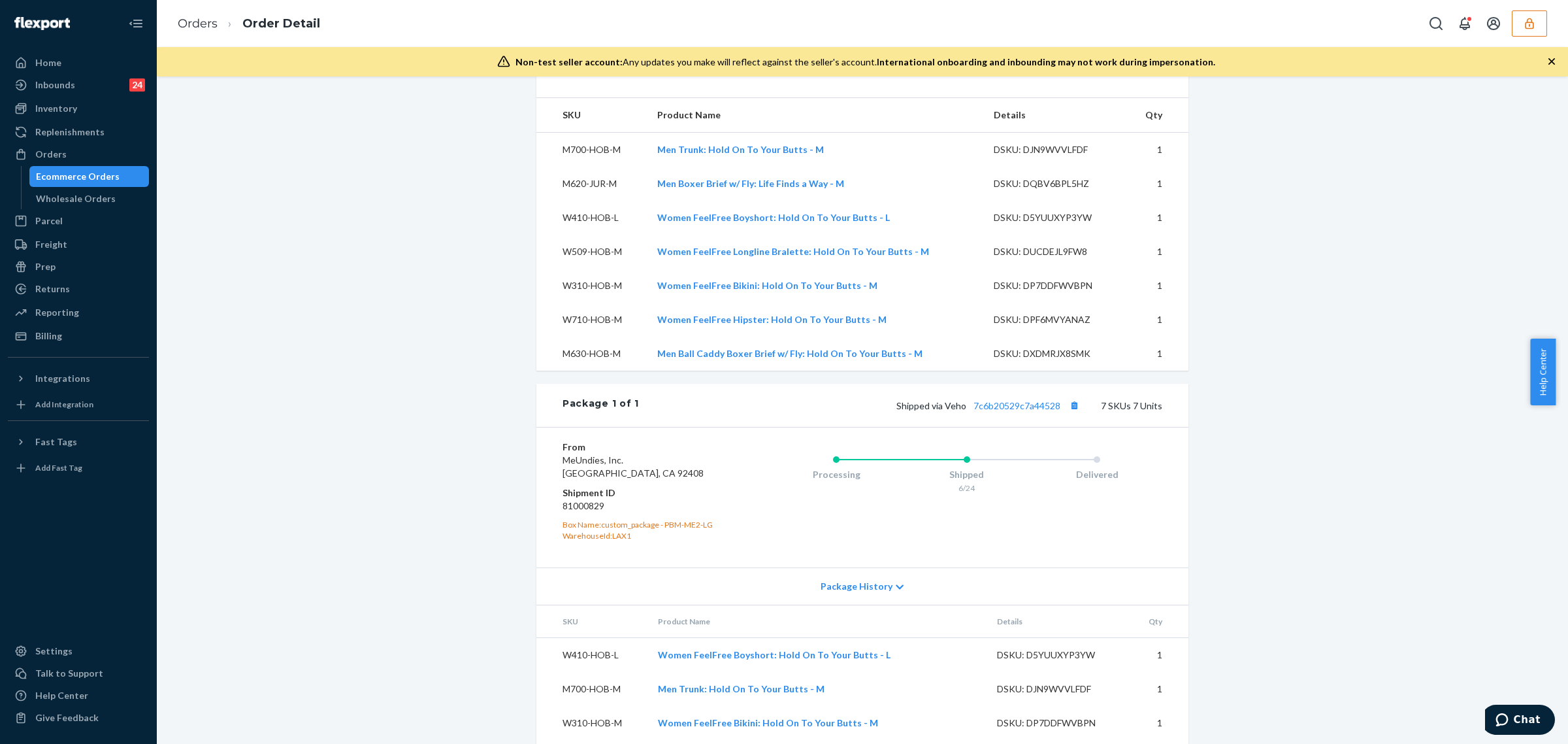
scroll to position [452, 0]
click at [1007, 407] on link "7c6b20529c7a44528" at bounding box center [1016, 401] width 87 height 11
